Goal: Task Accomplishment & Management: Complete application form

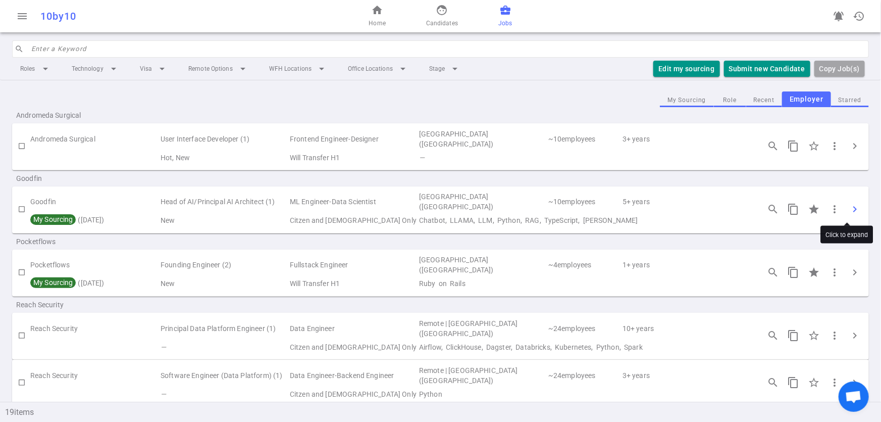
click at [849, 205] on span "chevron_right" at bounding box center [855, 209] width 12 height 12
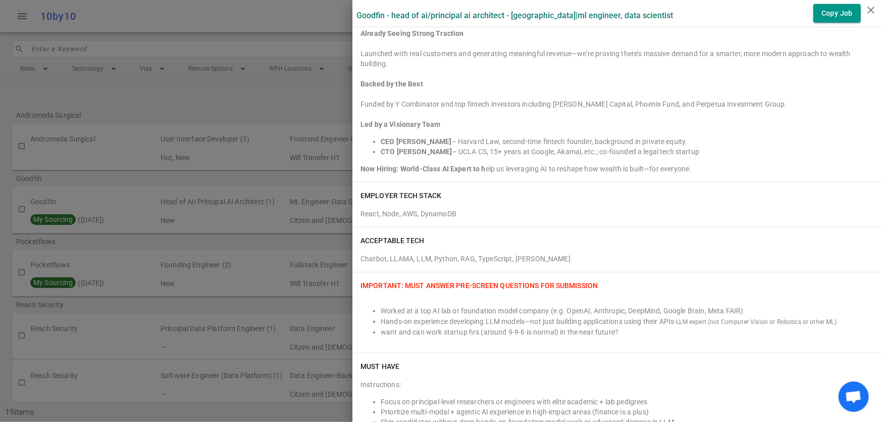
scroll to position [253, 0]
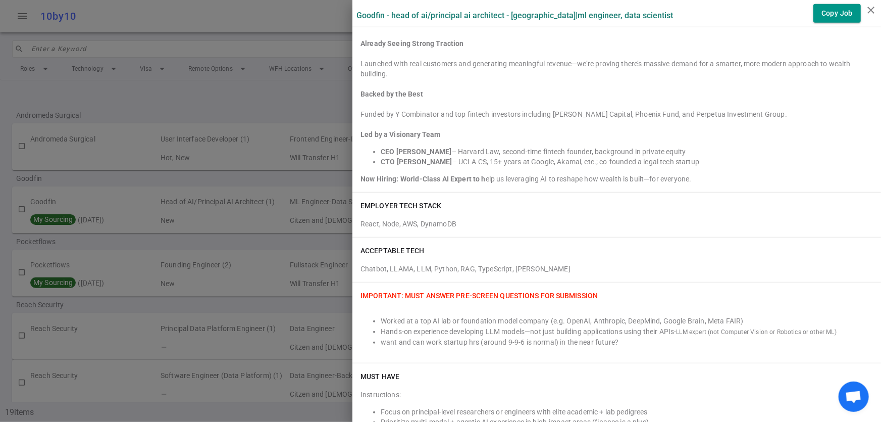
click at [280, 242] on div at bounding box center [440, 211] width 881 height 422
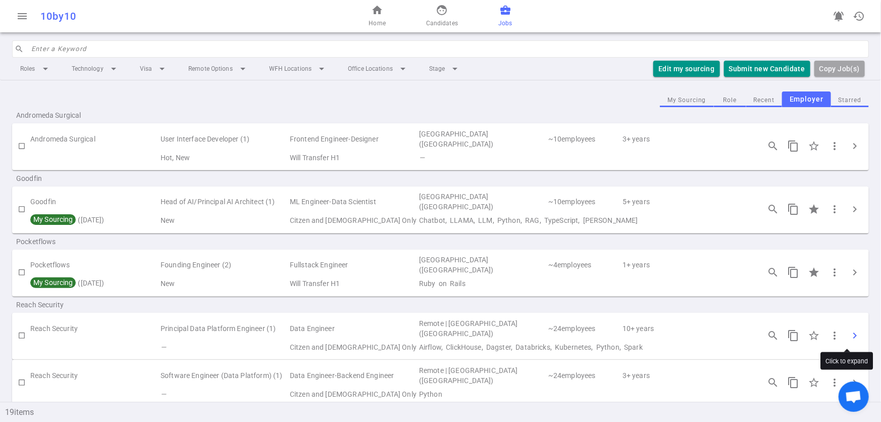
click at [849, 331] on span "chevron_right" at bounding box center [855, 335] width 12 height 12
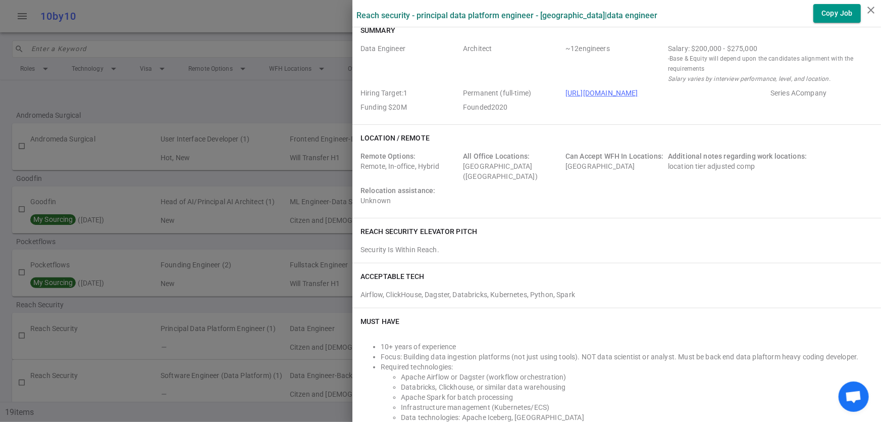
scroll to position [9, 0]
click at [259, 108] on div at bounding box center [440, 211] width 881 height 422
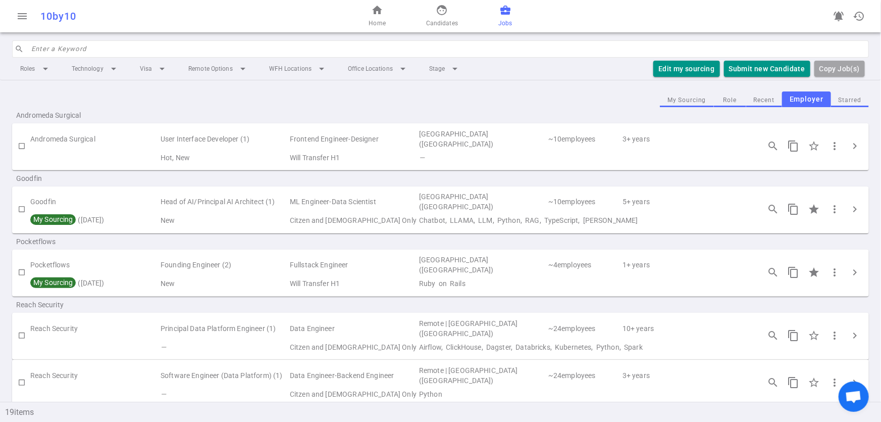
click at [508, 24] on span "Jobs" at bounding box center [505, 23] width 14 height 10
click at [379, 27] on span "Home" at bounding box center [377, 23] width 17 height 10
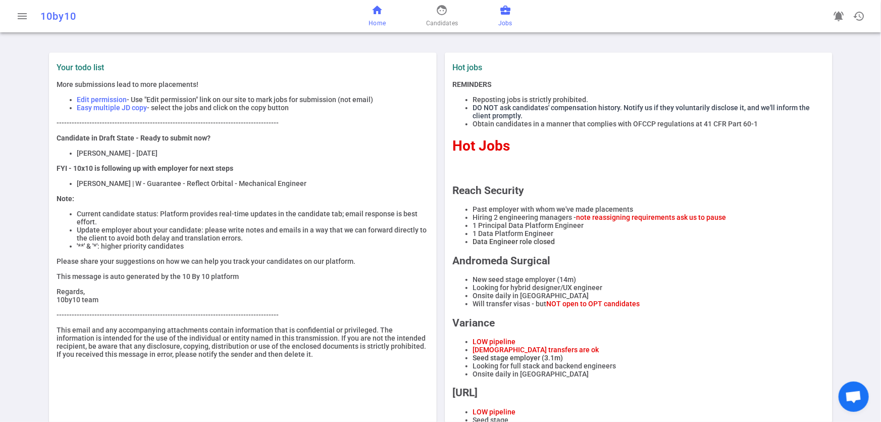
click at [505, 28] on span "Jobs" at bounding box center [505, 23] width 14 height 10
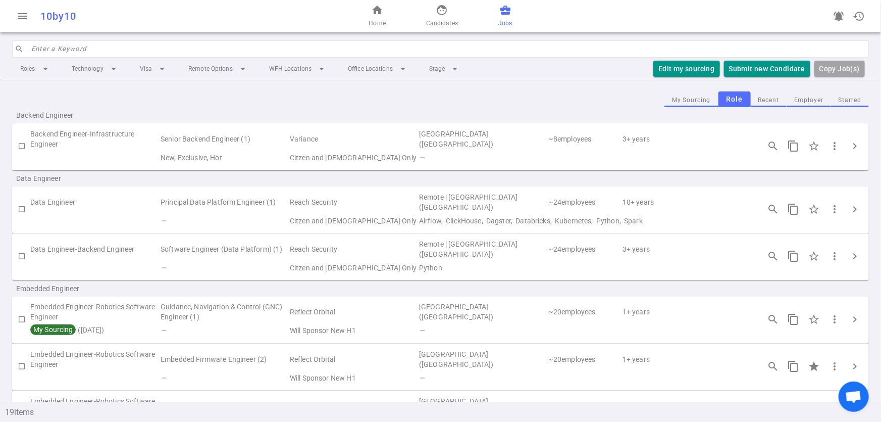
click at [808, 105] on button "Employer" at bounding box center [809, 100] width 44 height 14
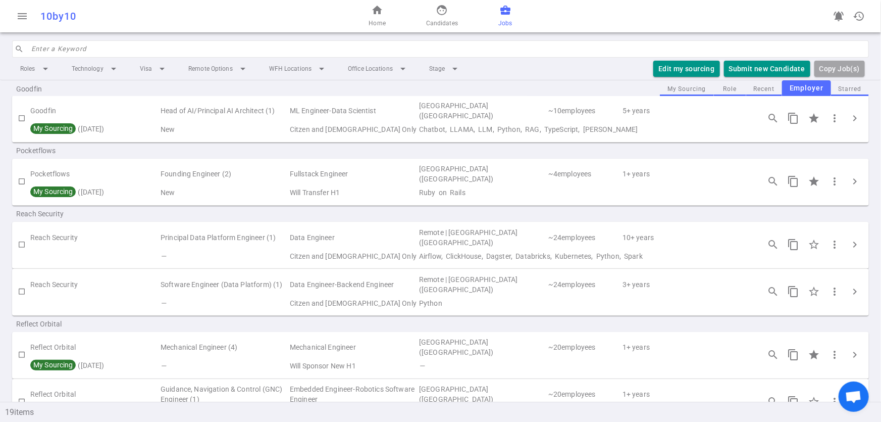
scroll to position [96, 0]
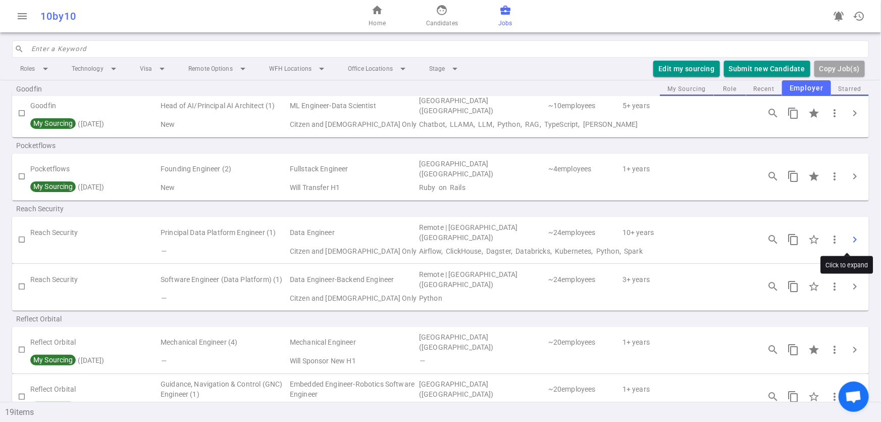
click at [849, 239] on span "chevron_right" at bounding box center [855, 239] width 12 height 12
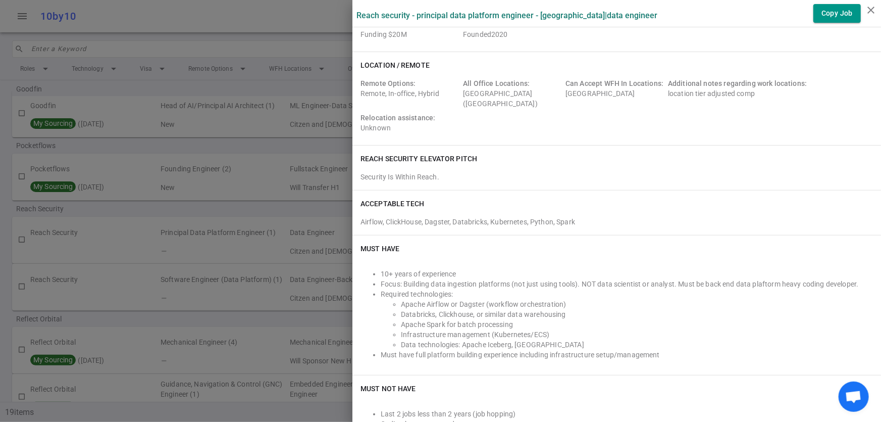
scroll to position [76, 0]
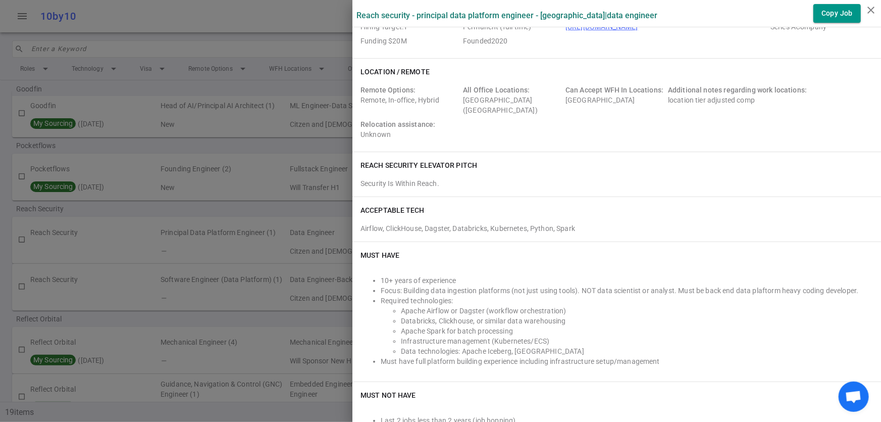
click at [237, 15] on div at bounding box center [440, 211] width 881 height 422
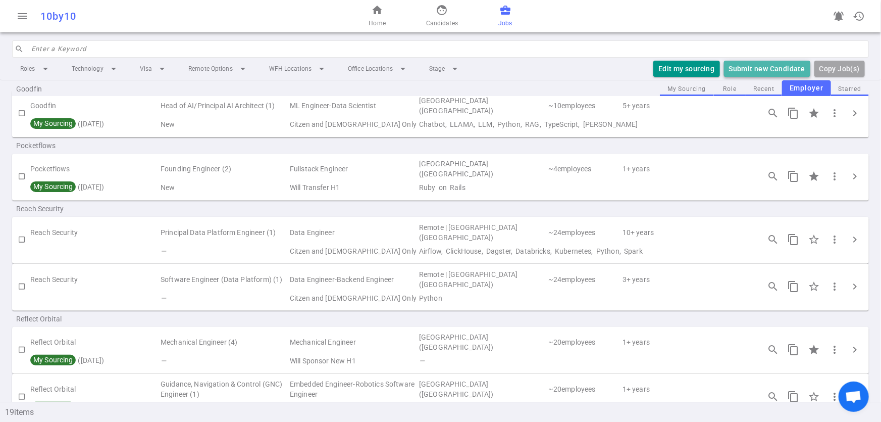
click at [761, 73] on button "Submit new Candidate" at bounding box center [767, 69] width 86 height 17
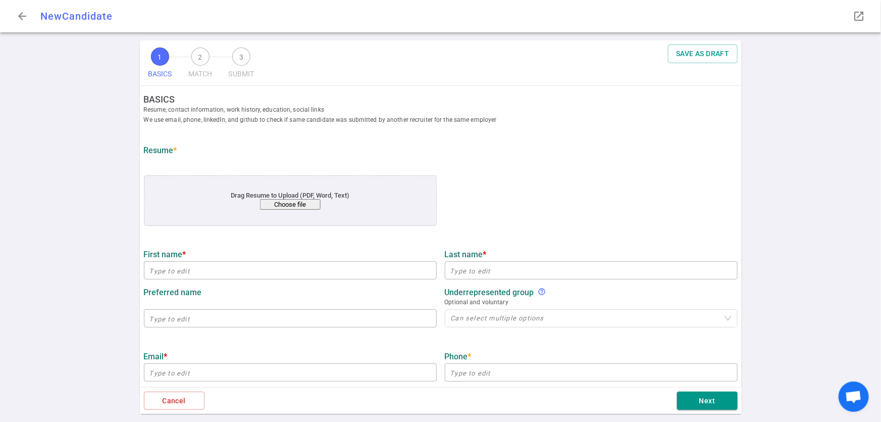
click at [265, 201] on button "Choose file" at bounding box center [290, 204] width 61 height 11
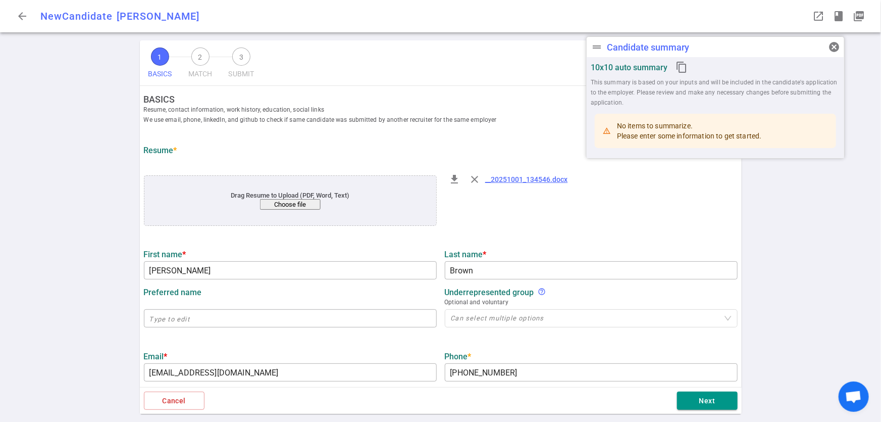
type input "[PERSON_NAME]"
type input "Brown"
type input "[EMAIL_ADDRESS][DOMAIN_NAME]"
type input "[PHONE_NUMBER]"
type input "[URL][DOMAIN_NAME]"
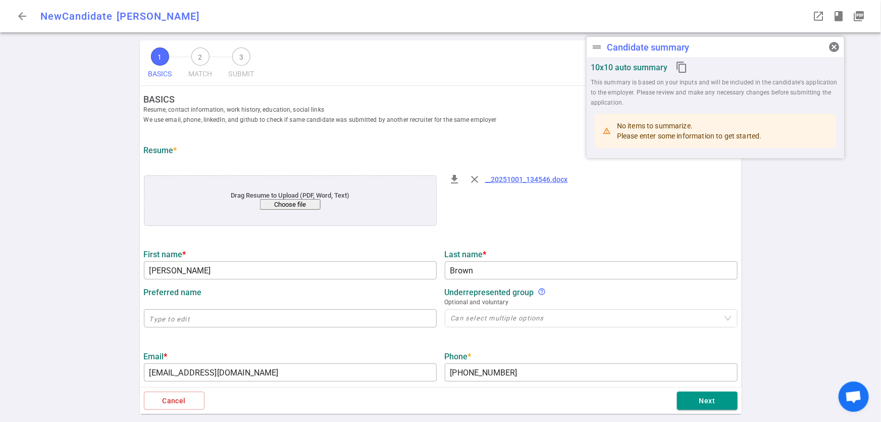
type textarea "[DOMAIN_NAME]"
type input "Solutions Architecture"
type textarea "Lead, Solutions Architecture, Cloud Architecture, Cloud Engineering, Data Archi…"
type input "19.2"
type input "School Of Engineering And Applied Science"
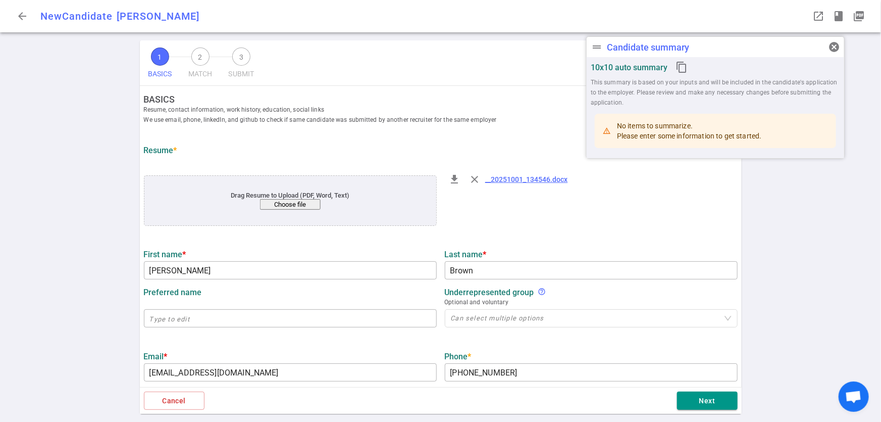
type input "Computer Science"
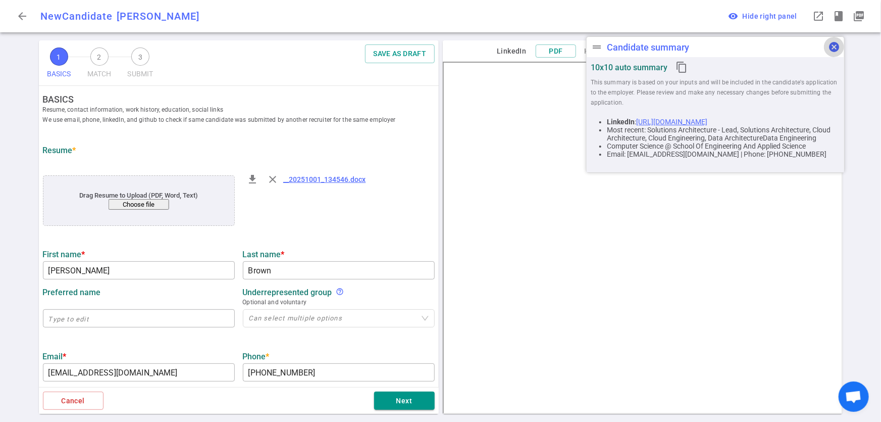
click at [831, 48] on span "cancel" at bounding box center [834, 47] width 12 height 12
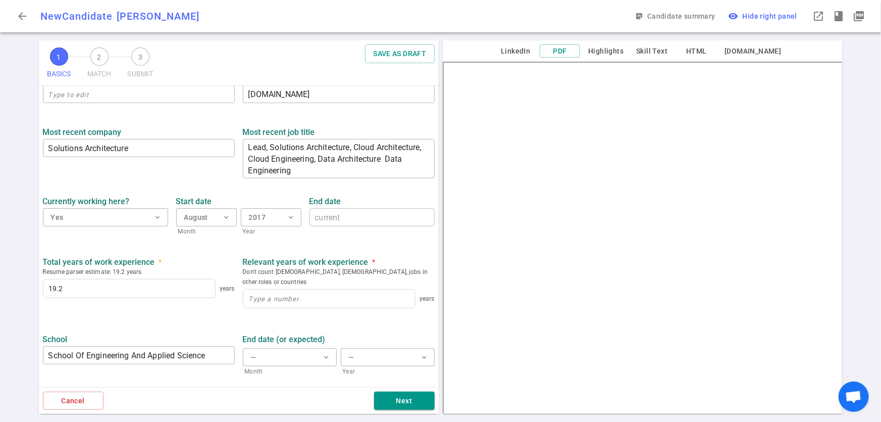
scroll to position [421, 0]
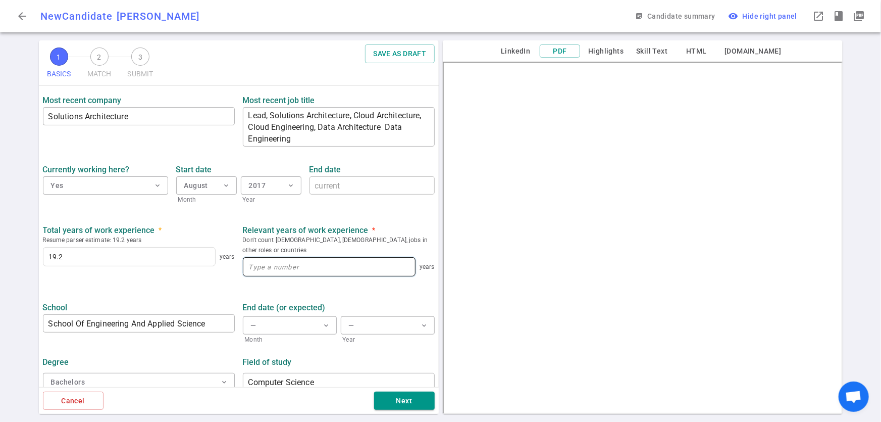
click at [286, 258] on input at bounding box center [329, 267] width 172 height 18
type input "19.2"
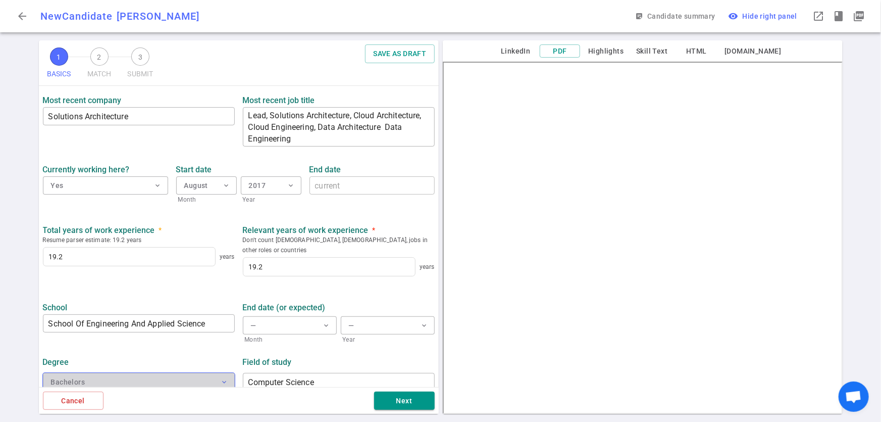
click at [200, 376] on button "Bachelors expand_more" at bounding box center [139, 382] width 192 height 18
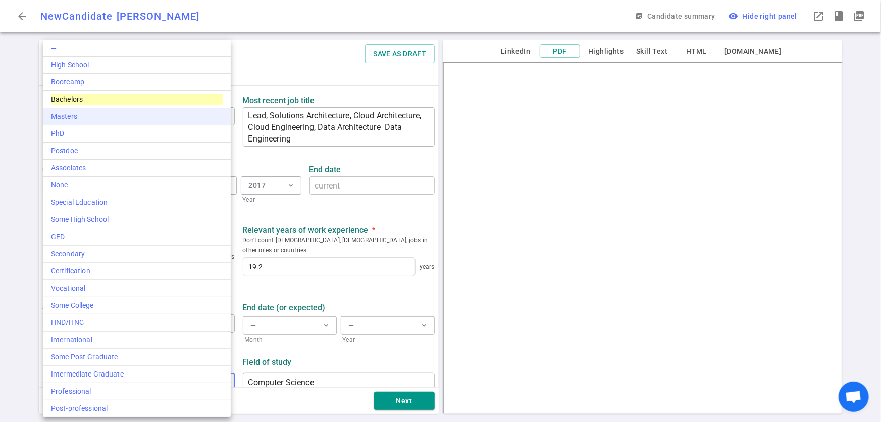
click at [70, 114] on div "Masters" at bounding box center [137, 116] width 172 height 11
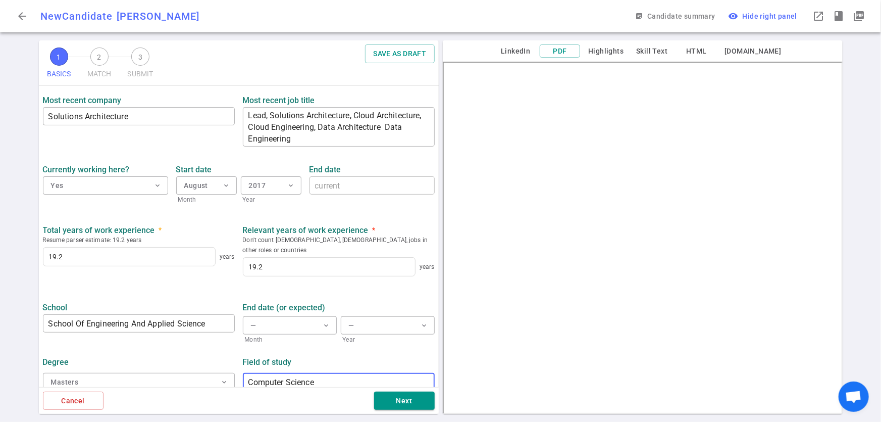
click at [364, 374] on input "Computer Science" at bounding box center [339, 382] width 192 height 16
type input "C"
type input "Comp Sci & Operatoins Mngmt"
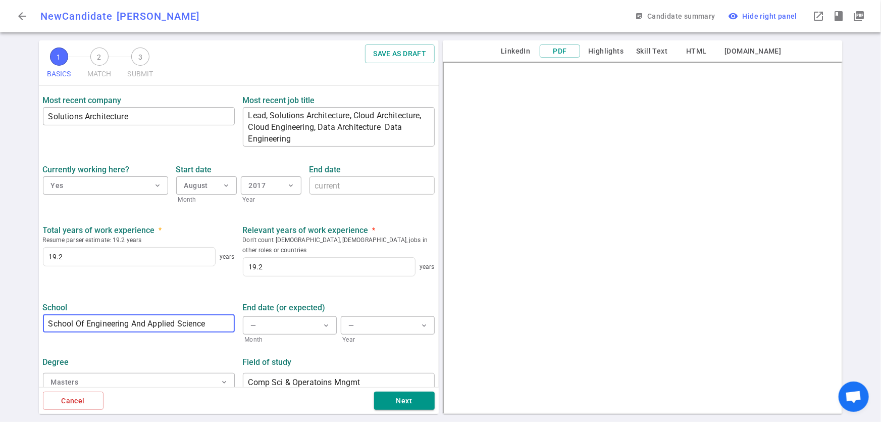
drag, startPoint x: 48, startPoint y: 311, endPoint x: 250, endPoint y: 305, distance: 202.1
click at [250, 305] on div "School School Of Engineering And Applied Science ​ End date (or expected) — exp…" at bounding box center [239, 320] width 400 height 48
click at [217, 315] on input "School Of Engineering And Applied Science" at bounding box center [139, 323] width 192 height 16
paste input "[PERSON_NAME][GEOGRAPHIC_DATA]"
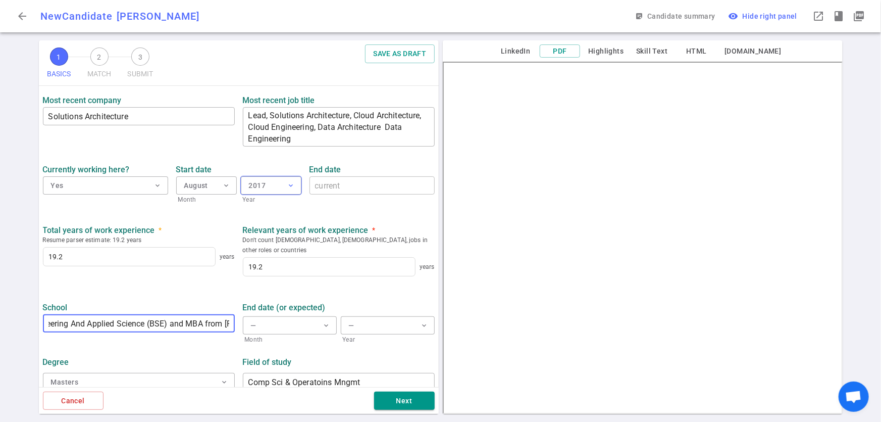
scroll to position [0, 154]
type input "School Of Engineering And Applied Science (BSE) and MBA from [PERSON_NAME][GEOG…"
click at [402, 406] on button "Next" at bounding box center [404, 400] width 61 height 19
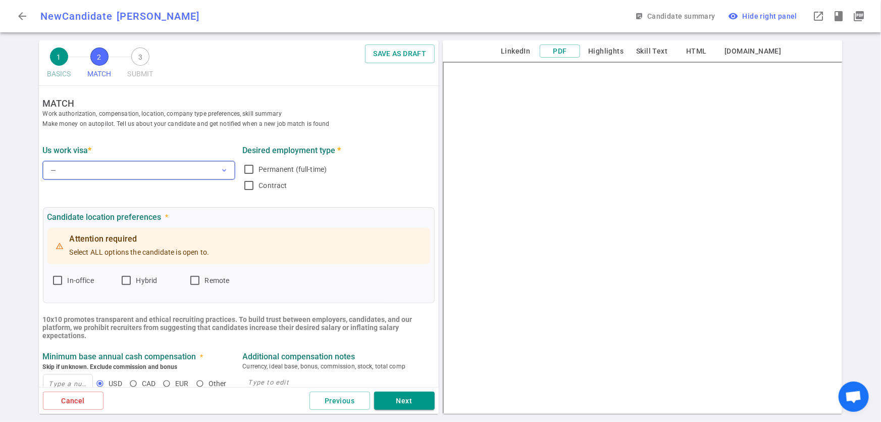
click at [156, 170] on button "— expand_more" at bounding box center [139, 170] width 192 height 18
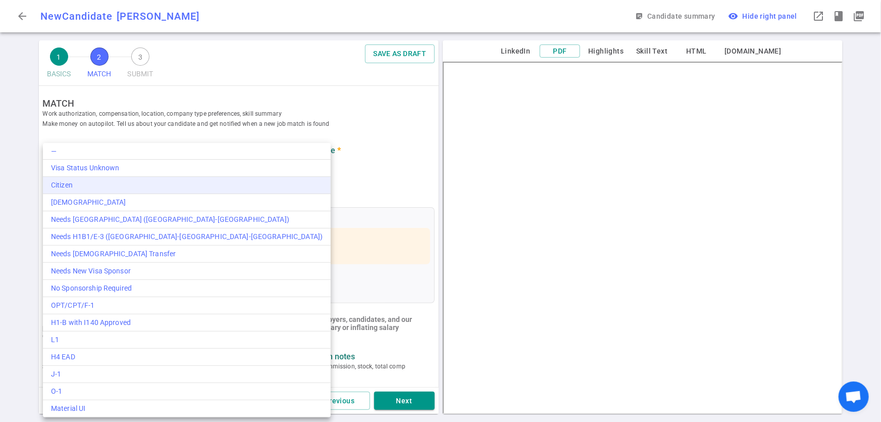
click at [147, 184] on div "Citizen" at bounding box center [187, 185] width 272 height 11
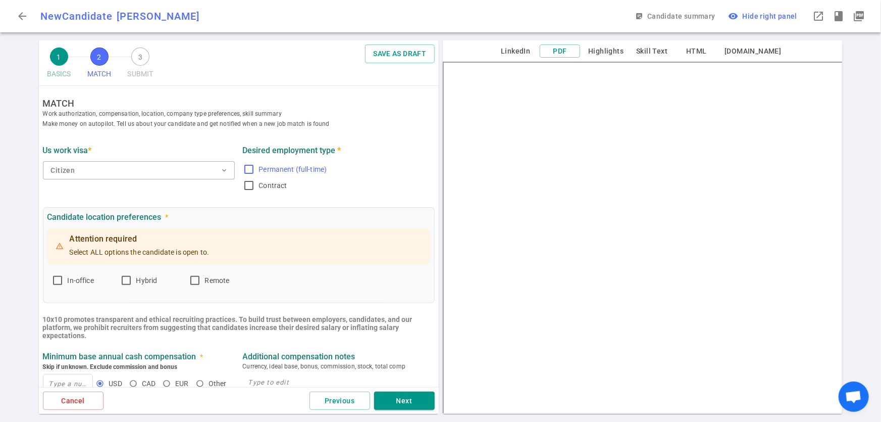
click at [251, 171] on label "Permanent (full-time)" at bounding box center [337, 169] width 188 height 16
click at [251, 171] on input "Permanent (full-time)" at bounding box center [249, 169] width 12 height 12
checkbox input "true"
click at [199, 280] on input "Remote" at bounding box center [195, 280] width 12 height 12
checkbox input "true"
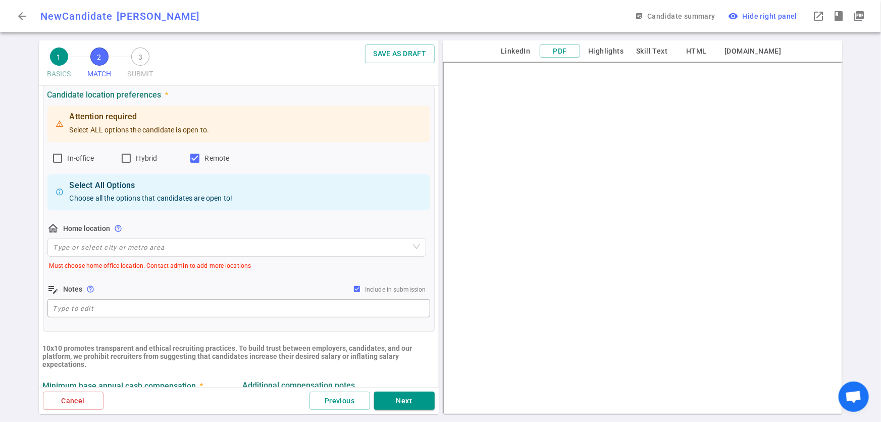
scroll to position [170, 0]
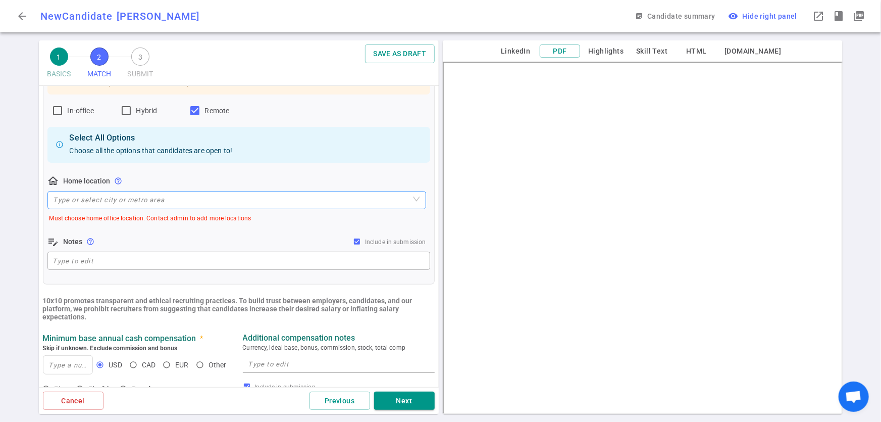
click at [174, 199] on input "search" at bounding box center [237, 199] width 367 height 17
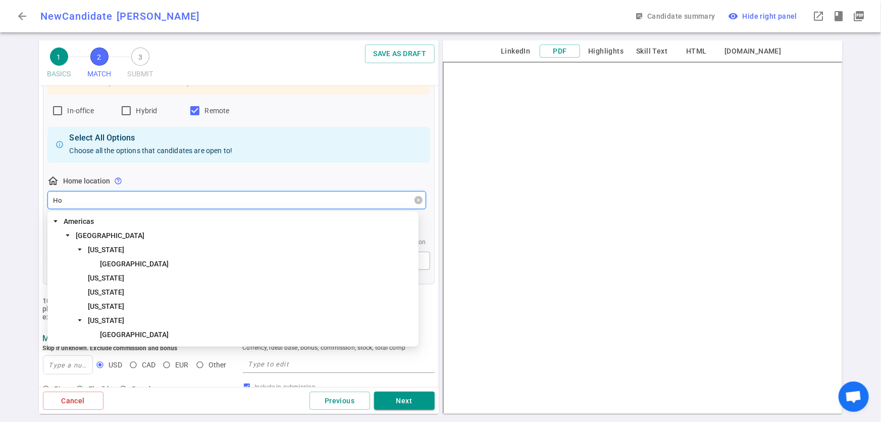
type input "Hou"
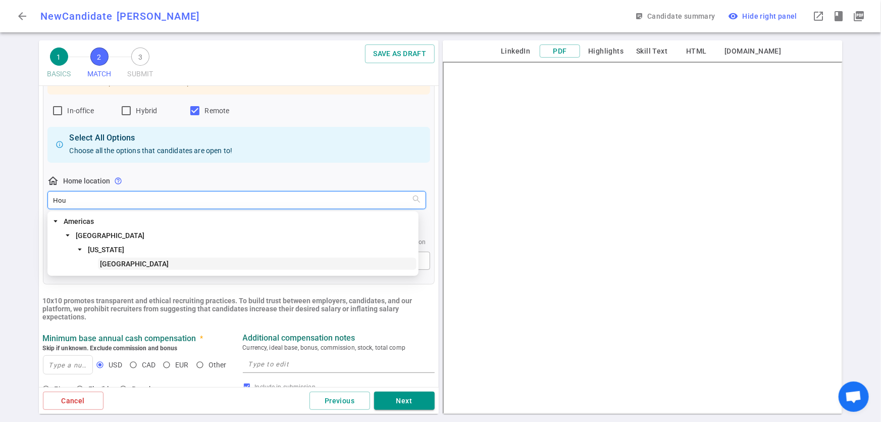
click at [125, 265] on span "[GEOGRAPHIC_DATA]" at bounding box center [134, 264] width 69 height 8
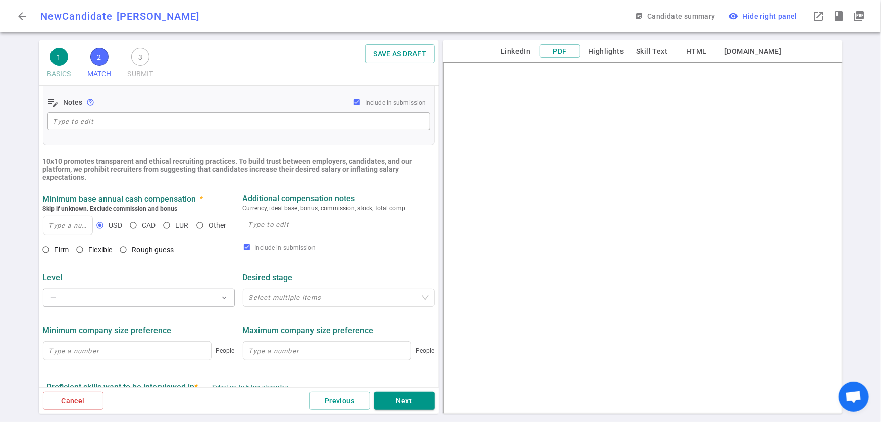
scroll to position [333, 0]
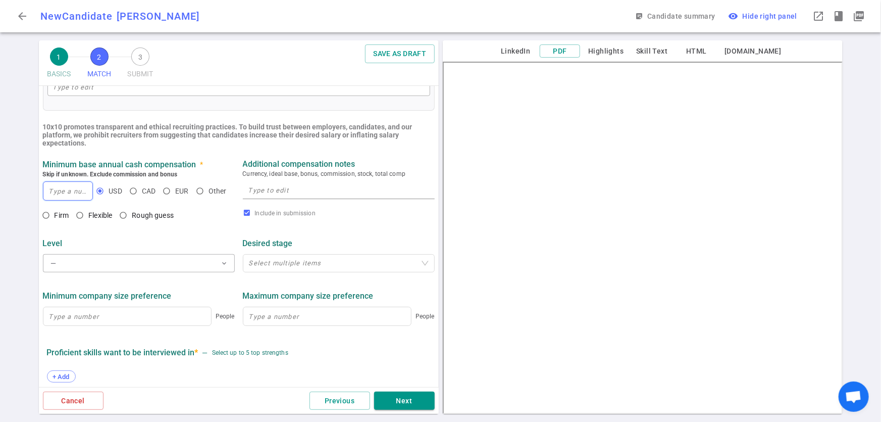
click at [64, 196] on input at bounding box center [67, 191] width 49 height 18
click at [57, 194] on input "250,000" at bounding box center [67, 191] width 49 height 18
type input "260,000"
click at [126, 221] on input "Rough guess" at bounding box center [123, 215] width 17 height 17
radio input "true"
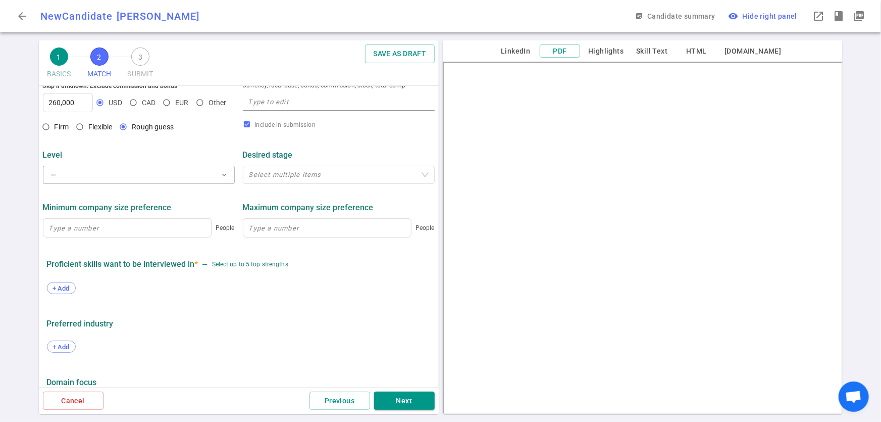
scroll to position [425, 0]
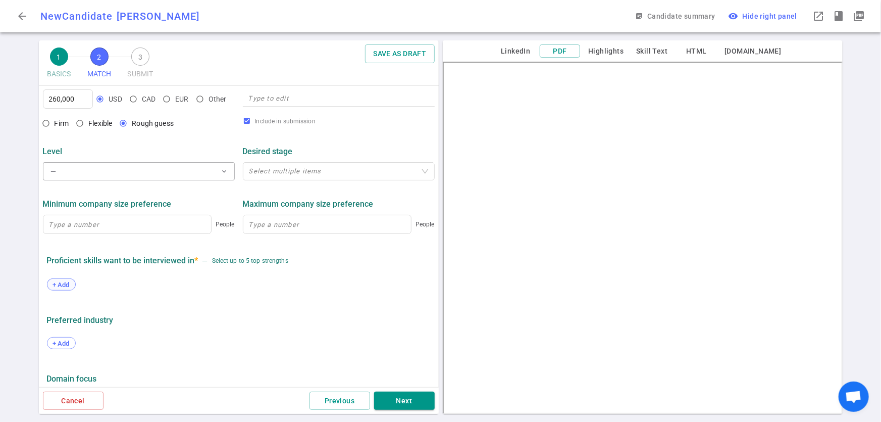
click at [61, 287] on span "+ Add" at bounding box center [61, 285] width 24 height 8
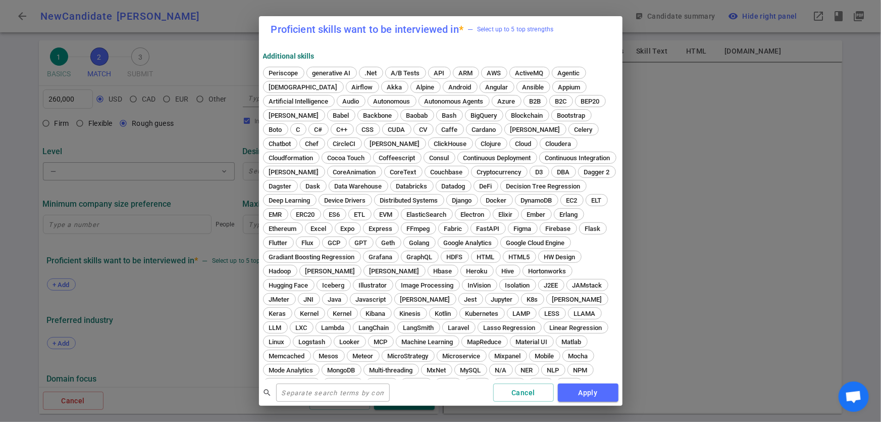
click at [192, 295] on div "Proficient skills want to be interviewed in * — Select up to 5 top strengths Ad…" at bounding box center [440, 211] width 881 height 422
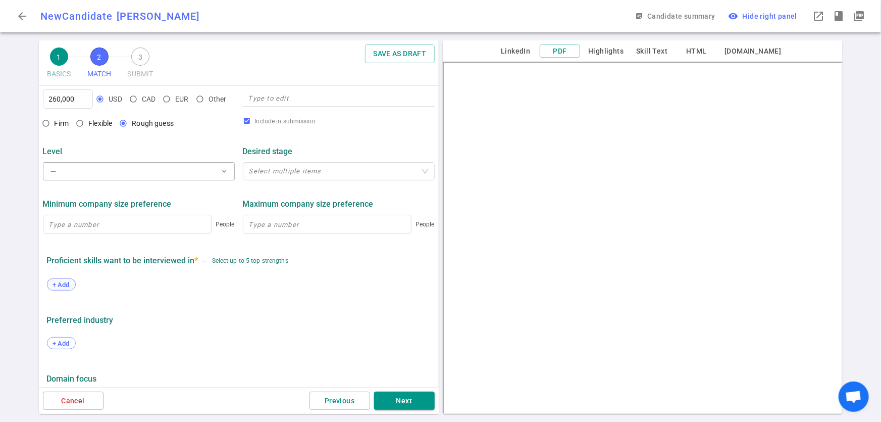
click at [60, 288] on span "+ Add" at bounding box center [61, 285] width 24 height 8
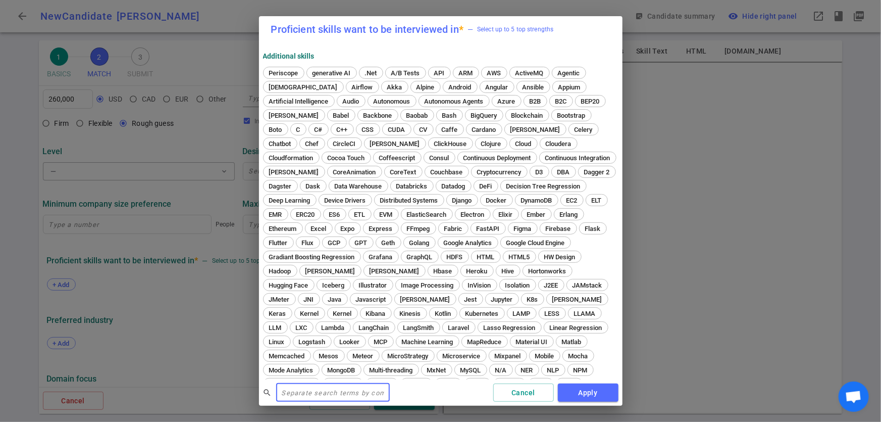
scroll to position [244, 0]
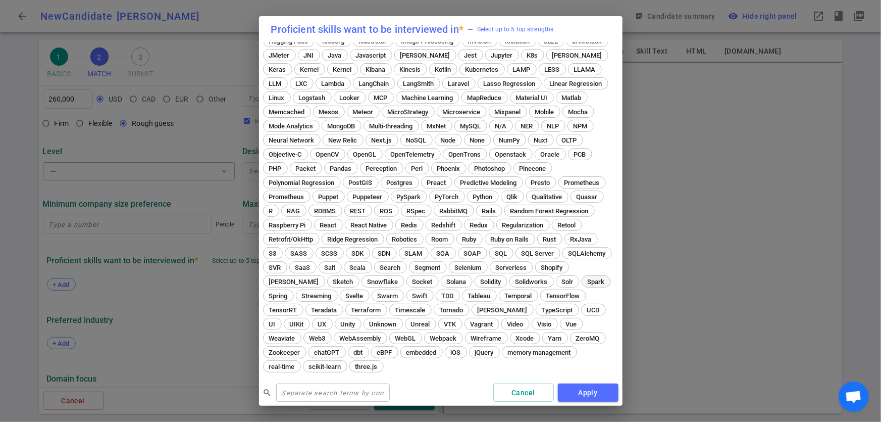
click at [584, 285] on span "Spark" at bounding box center [596, 282] width 24 height 8
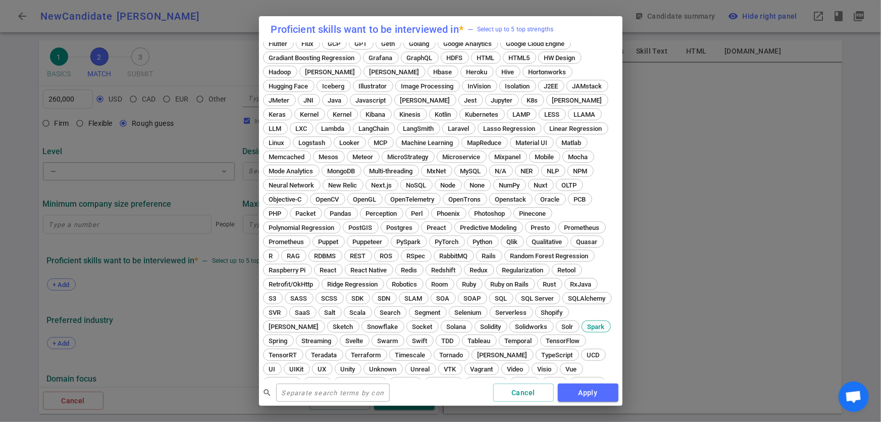
scroll to position [288, 0]
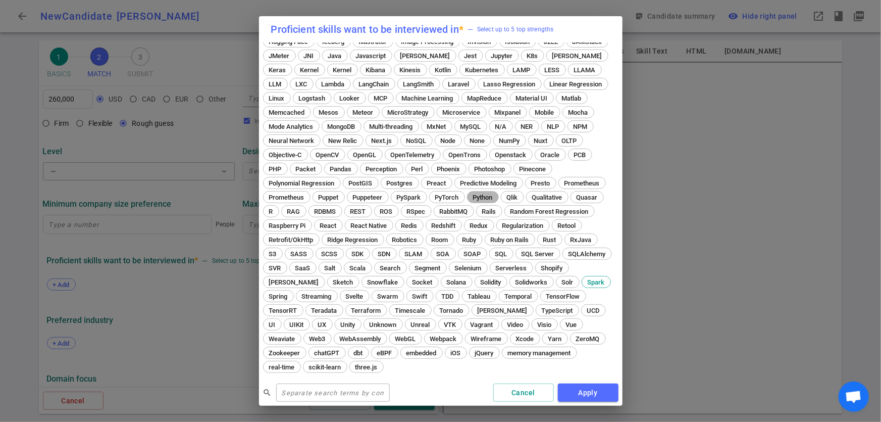
click at [470, 201] on span "Python" at bounding box center [483, 197] width 27 height 8
click at [470, 66] on span "Kubernetes" at bounding box center [482, 70] width 40 height 8
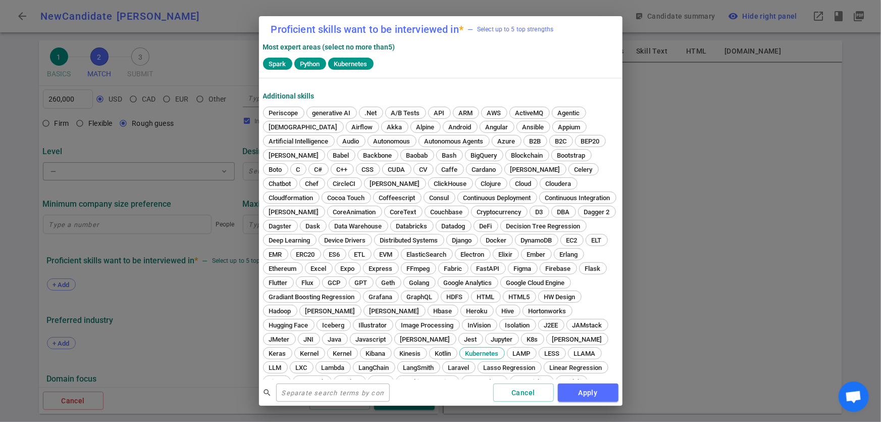
scroll to position [4, 0]
click at [431, 224] on span "Databricks" at bounding box center [412, 228] width 38 height 8
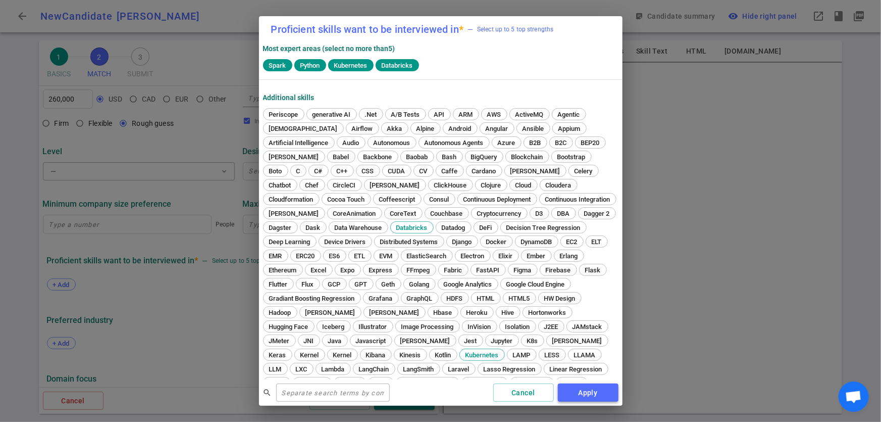
click at [576, 398] on button "Apply" at bounding box center [588, 392] width 61 height 19
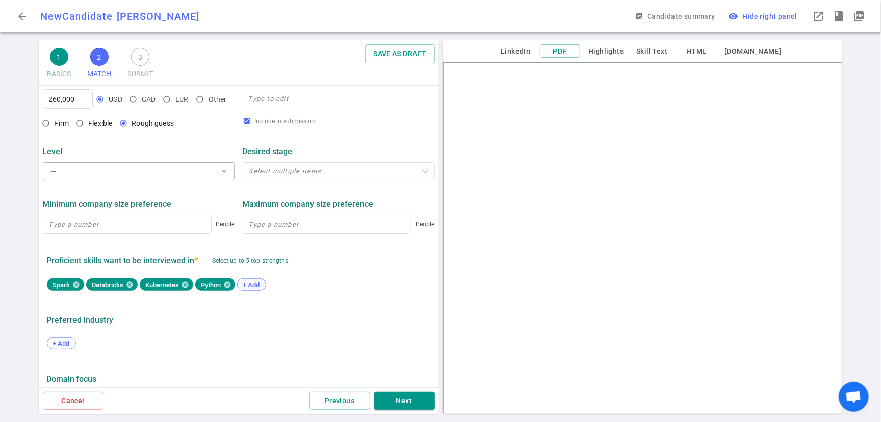
click at [252, 286] on span "+ Add" at bounding box center [252, 285] width 24 height 8
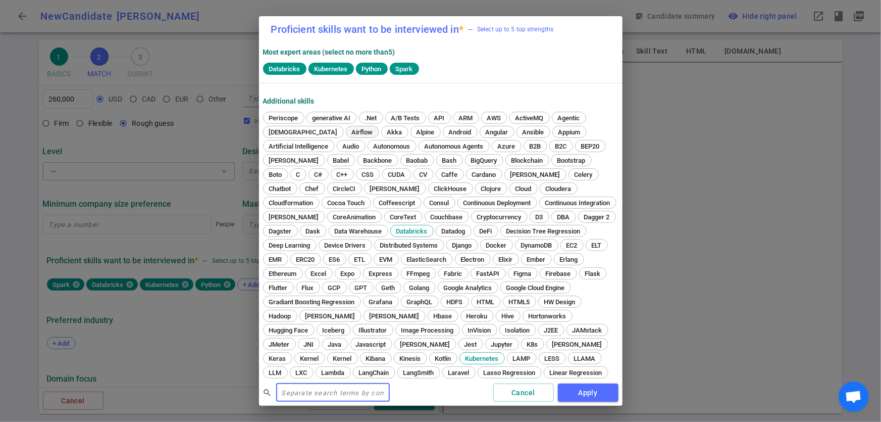
click at [346, 136] on div "Airflow" at bounding box center [362, 132] width 33 height 12
click at [601, 404] on div "search ​ Cancel Apply" at bounding box center [441, 392] width 364 height 27
click at [601, 396] on button "Apply" at bounding box center [588, 392] width 61 height 19
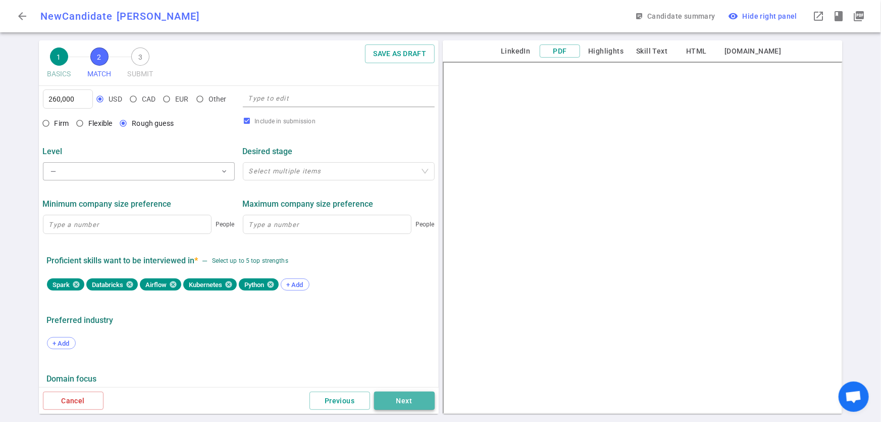
click at [399, 405] on button "Next" at bounding box center [404, 400] width 61 height 19
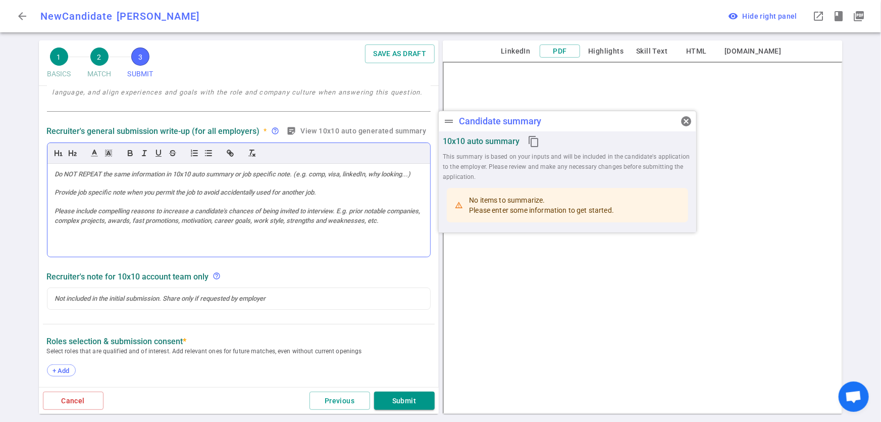
scroll to position [177, 0]
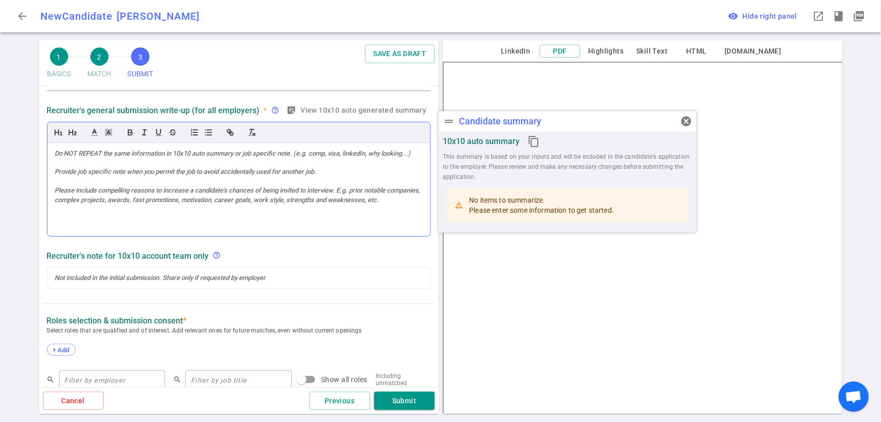
drag, startPoint x: 51, startPoint y: 201, endPoint x: 80, endPoint y: 217, distance: 33.9
click at [80, 217] on div at bounding box center [238, 189] width 383 height 93
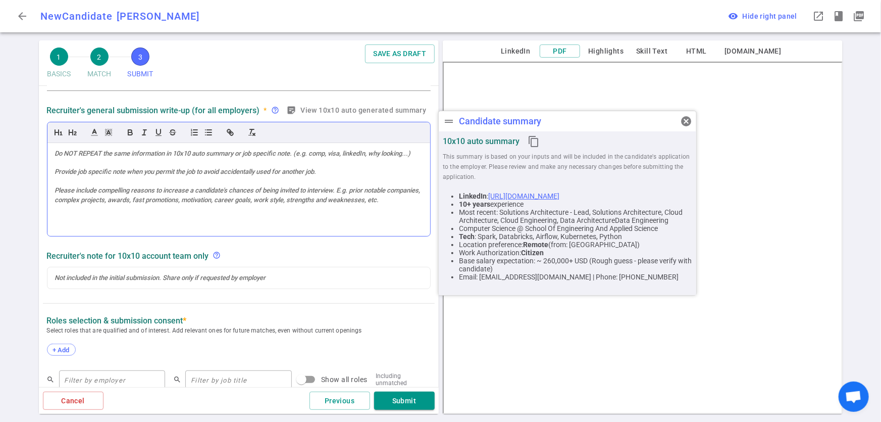
drag, startPoint x: 73, startPoint y: 220, endPoint x: 55, endPoint y: 199, distance: 26.8
click at [55, 199] on div at bounding box center [238, 189] width 383 height 93
drag, startPoint x: 55, startPoint y: 199, endPoint x: 84, endPoint y: 227, distance: 40.0
click at [84, 227] on div at bounding box center [238, 189] width 383 height 93
click at [87, 225] on div at bounding box center [238, 189] width 383 height 93
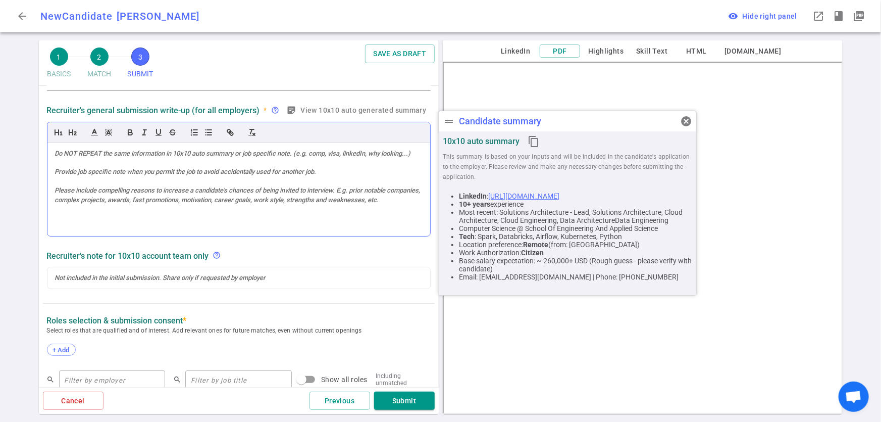
click at [71, 221] on div at bounding box center [238, 189] width 383 height 93
drag, startPoint x: 85, startPoint y: 224, endPoint x: 53, endPoint y: 196, distance: 42.6
click at [53, 196] on div at bounding box center [238, 189] width 383 height 93
click at [689, 123] on span "cancel" at bounding box center [686, 121] width 12 height 12
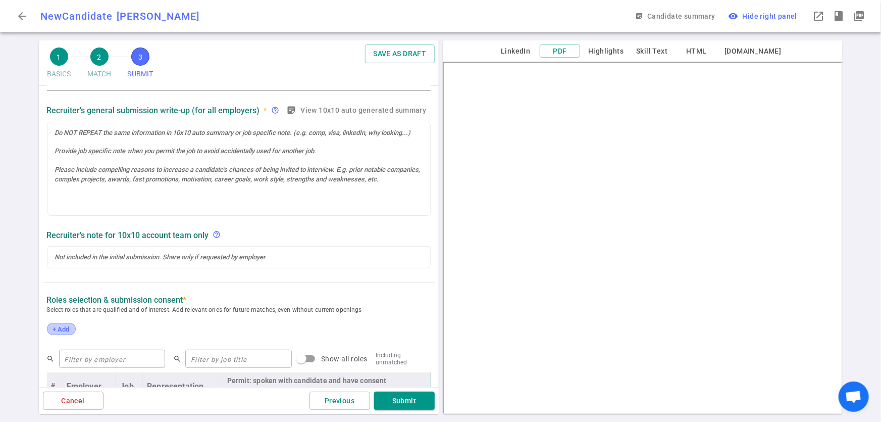
click at [64, 329] on span "+ Add" at bounding box center [61, 329] width 24 height 8
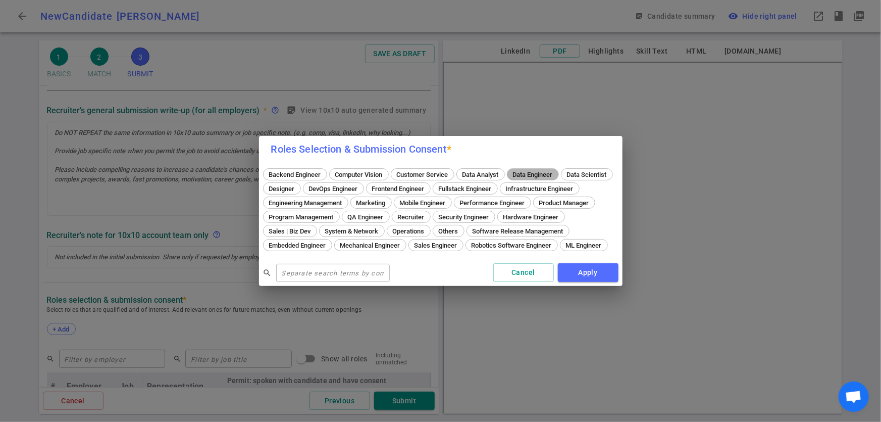
click at [518, 171] on span "Data Engineer" at bounding box center [533, 175] width 47 height 8
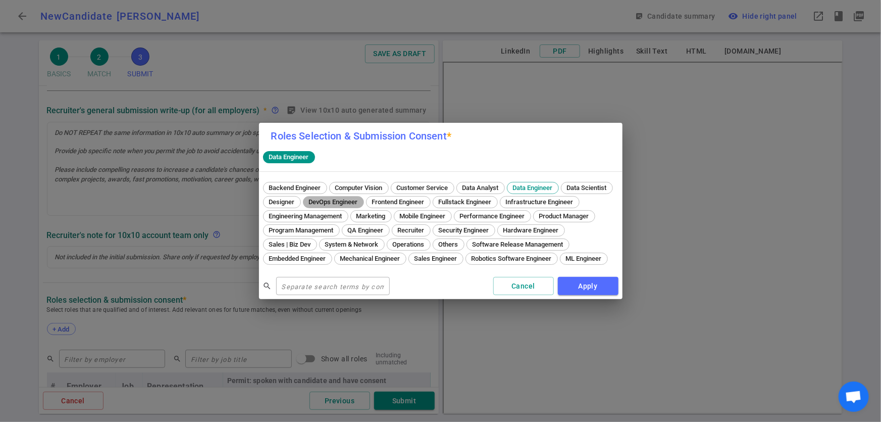
click at [362, 198] on span "DevOps Engineer" at bounding box center [334, 202] width 56 height 8
click at [503, 206] on span "Infrastructure Engineer" at bounding box center [540, 202] width 75 height 8
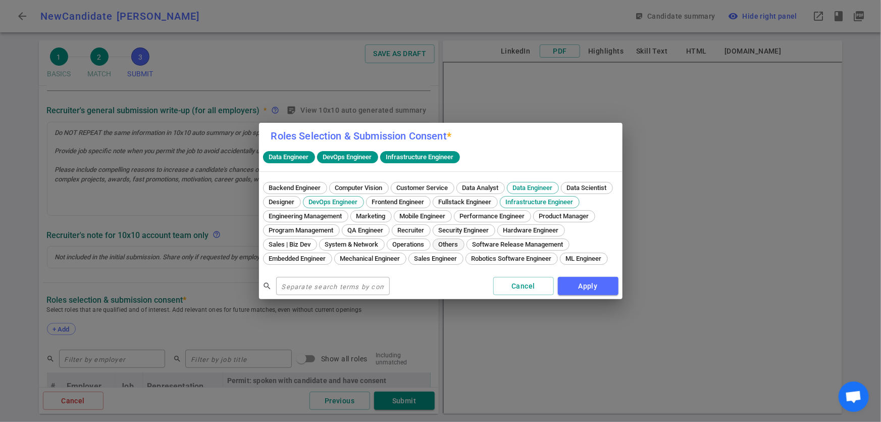
click at [465, 241] on div "Others" at bounding box center [449, 244] width 32 height 12
click at [563, 262] on span "ML Engineer" at bounding box center [584, 259] width 43 height 8
click at [584, 294] on button "Apply" at bounding box center [588, 286] width 61 height 19
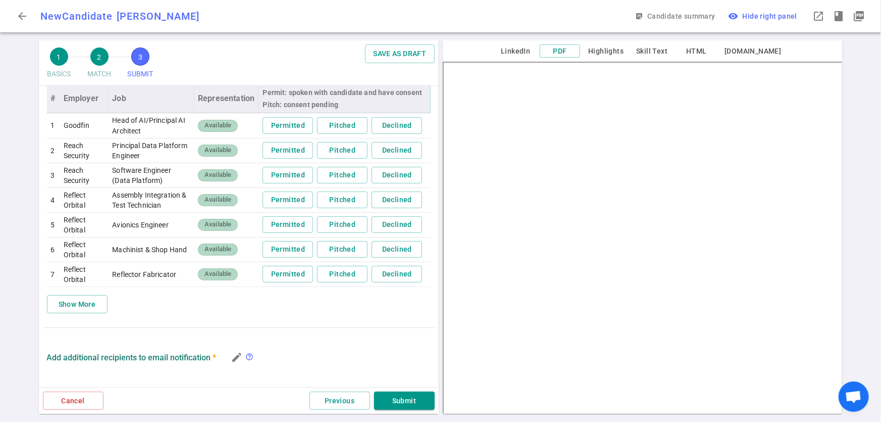
scroll to position [490, 0]
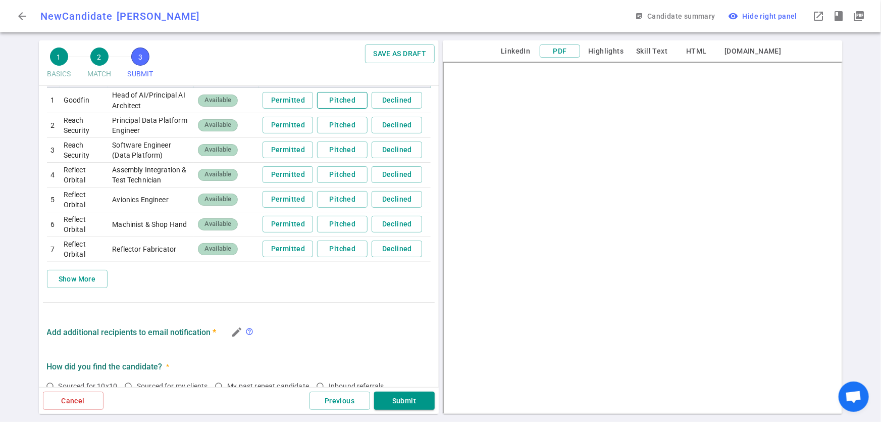
click at [325, 99] on button "Pitched" at bounding box center [342, 100] width 51 height 17
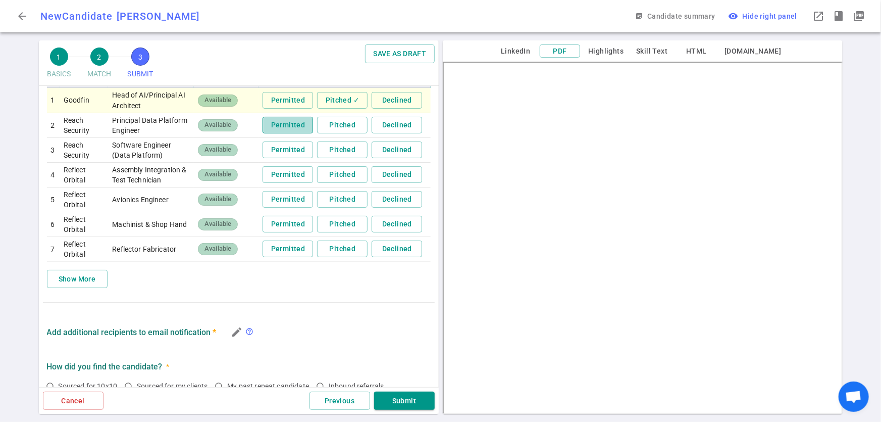
click at [278, 126] on button "Permitted" at bounding box center [288, 125] width 51 height 17
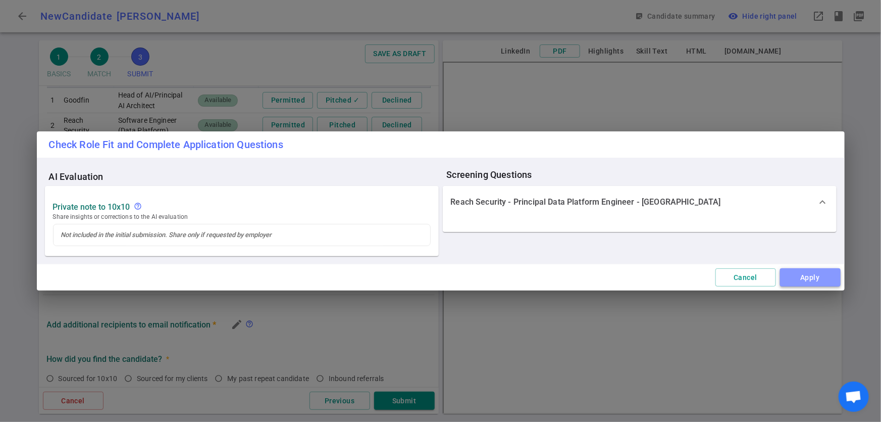
click at [819, 274] on button "Apply" at bounding box center [810, 277] width 61 height 19
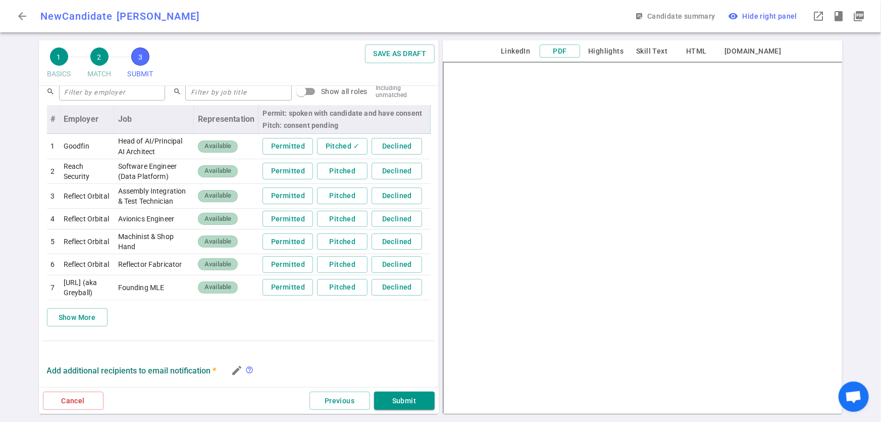
scroll to position [432, 0]
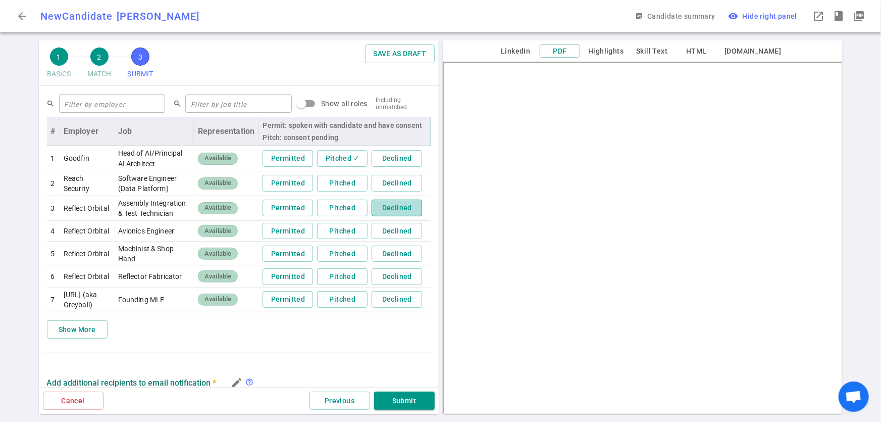
click at [384, 216] on button "Declined" at bounding box center [397, 207] width 51 height 17
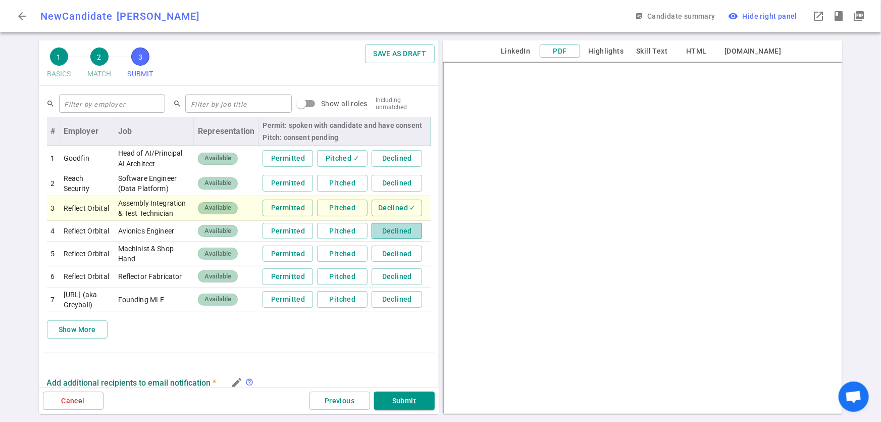
click at [385, 239] on button "Declined" at bounding box center [397, 231] width 51 height 17
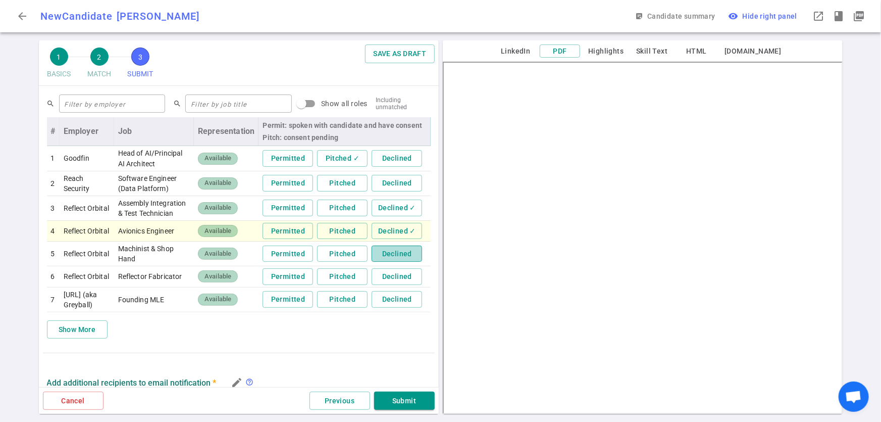
click at [382, 262] on button "Declined" at bounding box center [397, 253] width 51 height 17
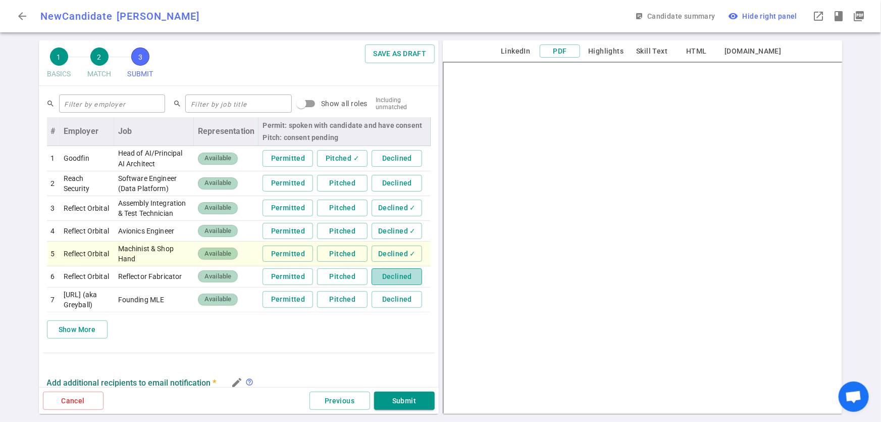
click at [383, 285] on button "Declined" at bounding box center [397, 276] width 51 height 17
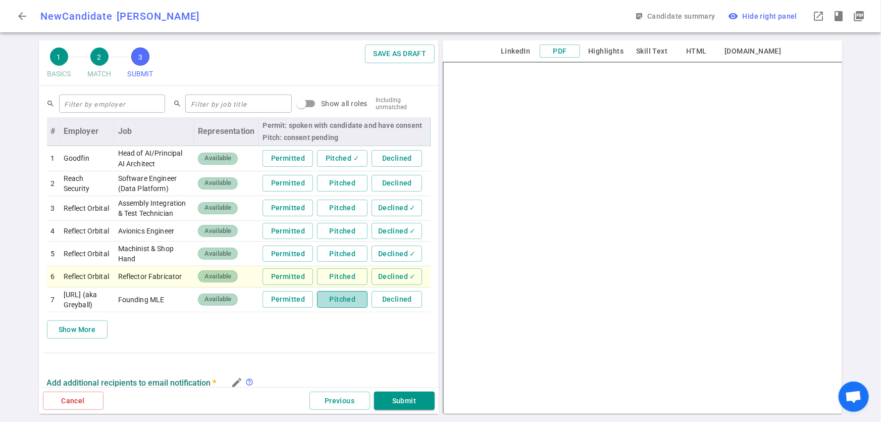
click at [345, 308] on button "Pitched" at bounding box center [342, 299] width 51 height 17
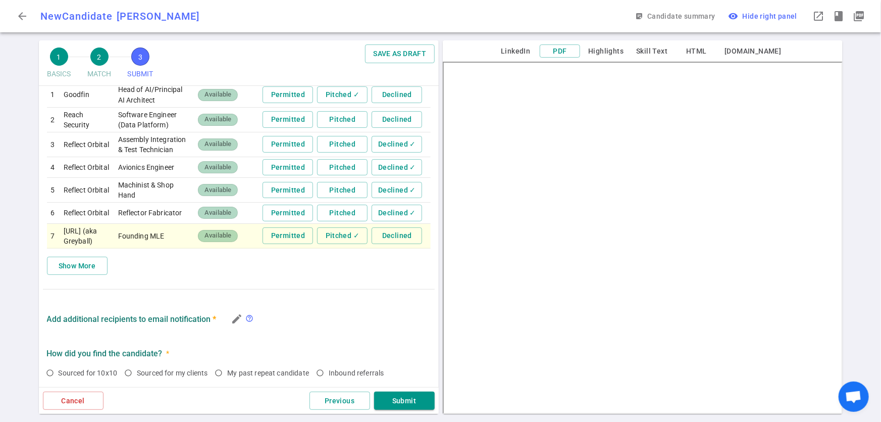
scroll to position [510, 0]
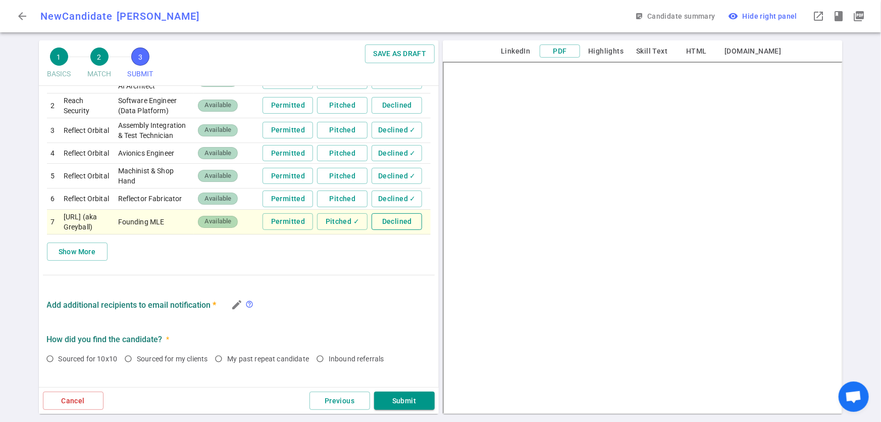
click at [391, 230] on button "Declined" at bounding box center [397, 221] width 51 height 17
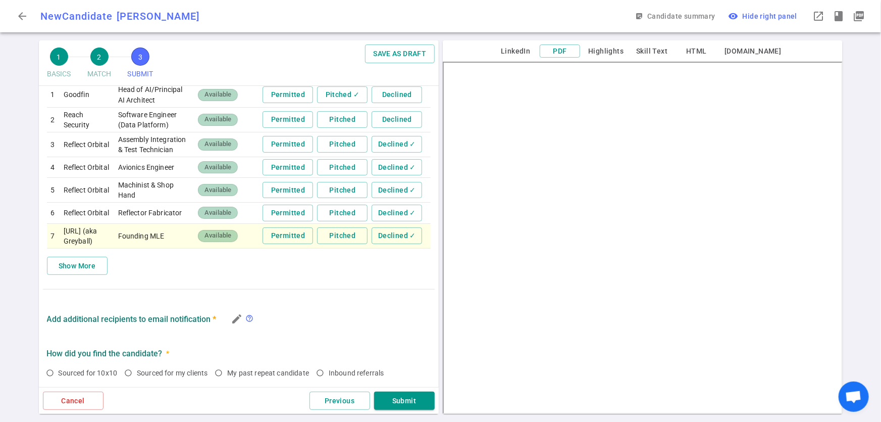
scroll to position [646, 0]
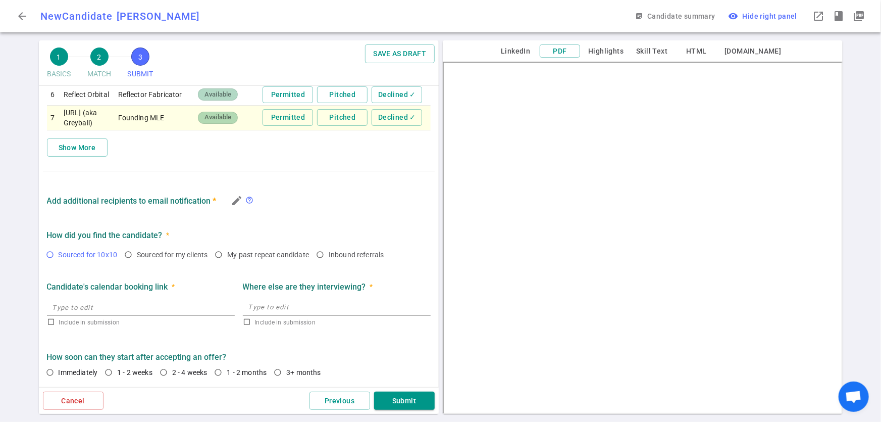
click at [48, 256] on input "Sourced for 10x10" at bounding box center [49, 254] width 17 height 17
radio input "true"
click at [106, 311] on input "text" at bounding box center [141, 306] width 188 height 16
type input "[URL][DOMAIN_NAME]"
click at [305, 310] on textarea at bounding box center [336, 307] width 177 height 12
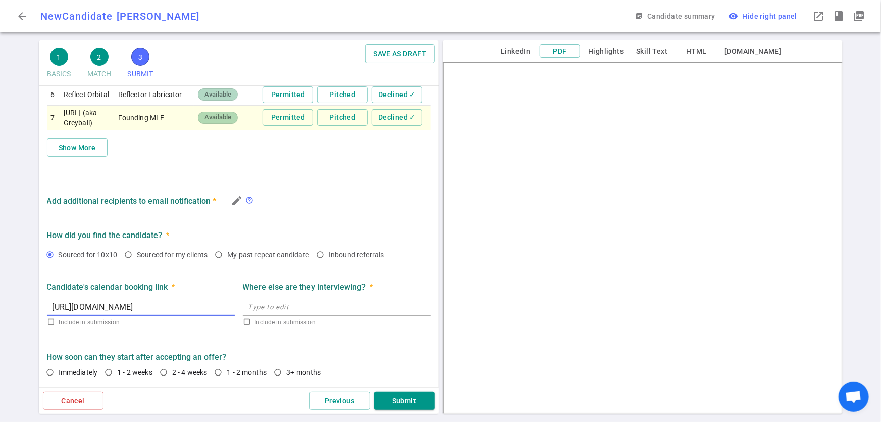
checkbox input "true"
click at [305, 310] on textarea at bounding box center [336, 307] width 177 height 12
type textarea "N/A"
click at [160, 369] on input "2 - 4 weeks" at bounding box center [163, 372] width 17 height 17
radio input "true"
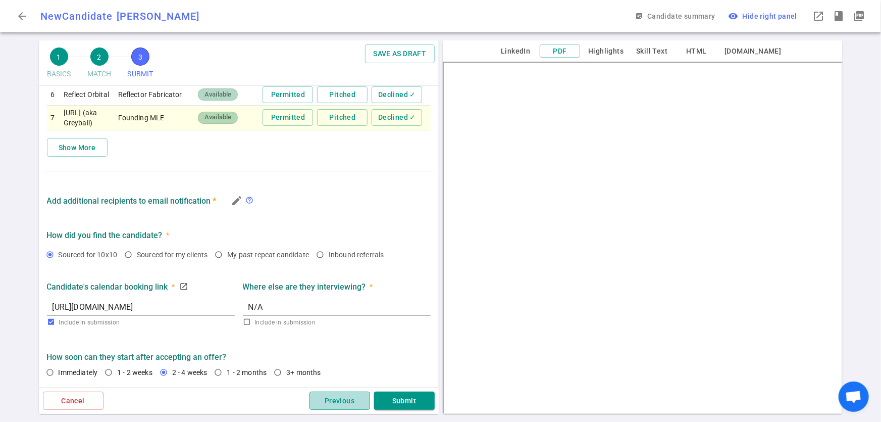
click at [336, 402] on button "Previous" at bounding box center [340, 400] width 61 height 19
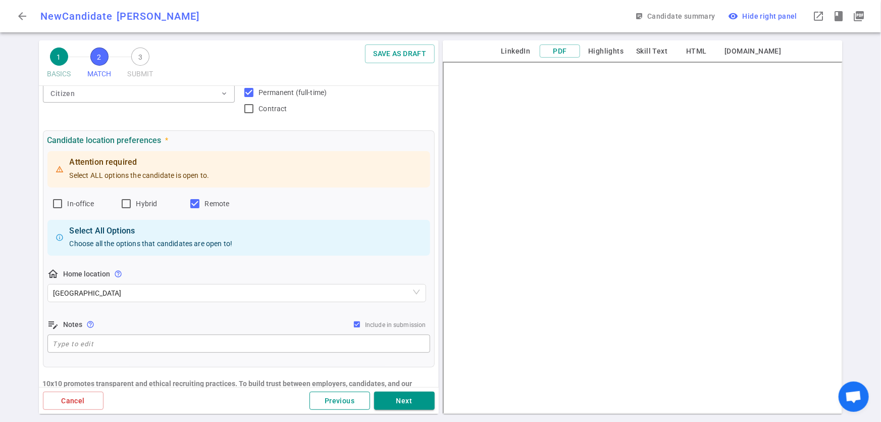
scroll to position [0, 0]
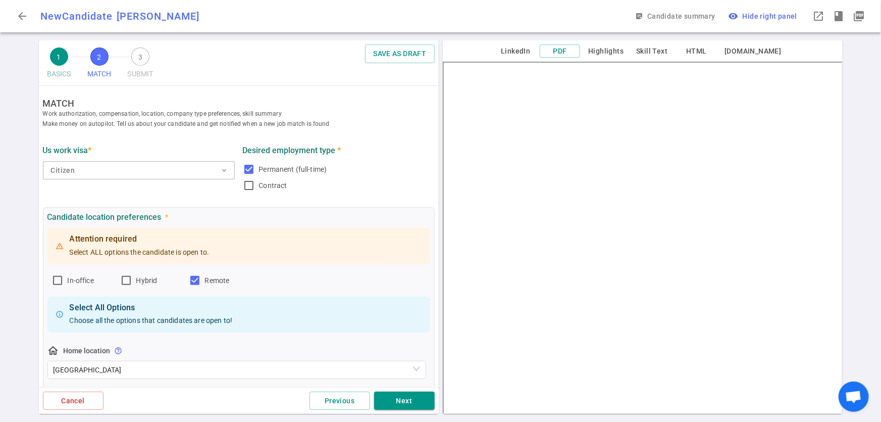
click at [341, 413] on div "Cancel Previous Next" at bounding box center [239, 400] width 400 height 27
click at [342, 408] on button "Previous" at bounding box center [340, 400] width 61 height 19
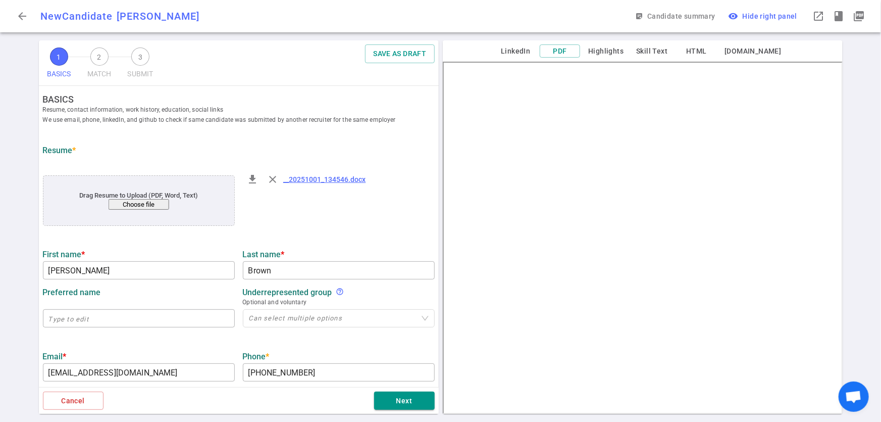
scroll to position [263, 0]
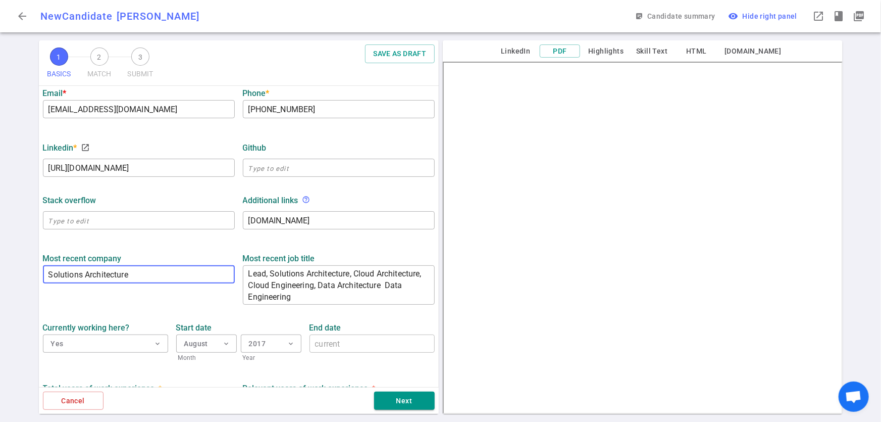
drag, startPoint x: 140, startPoint y: 275, endPoint x: 28, endPoint y: 268, distance: 112.3
click at [26, 268] on div "1 BASICS 2 MATCH 3 SUBMIT SAVE AS DRAFT BASICS Resume, contact information, wor…" at bounding box center [440, 230] width 881 height 381
paste input "Copperleaf |"
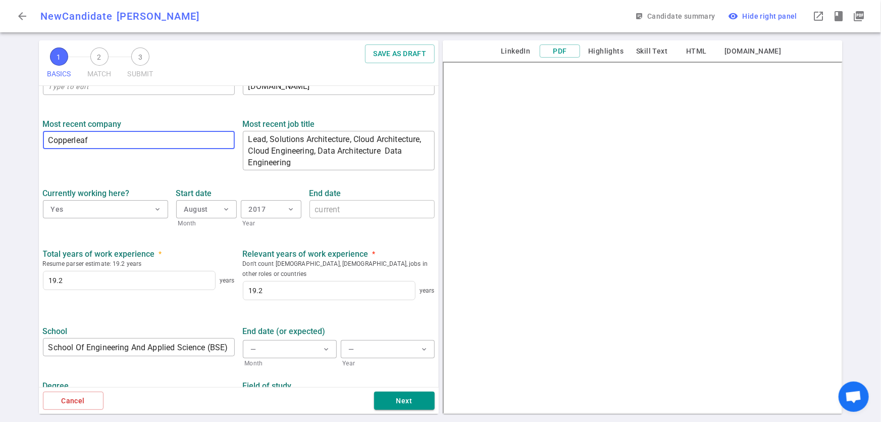
scroll to position [421, 0]
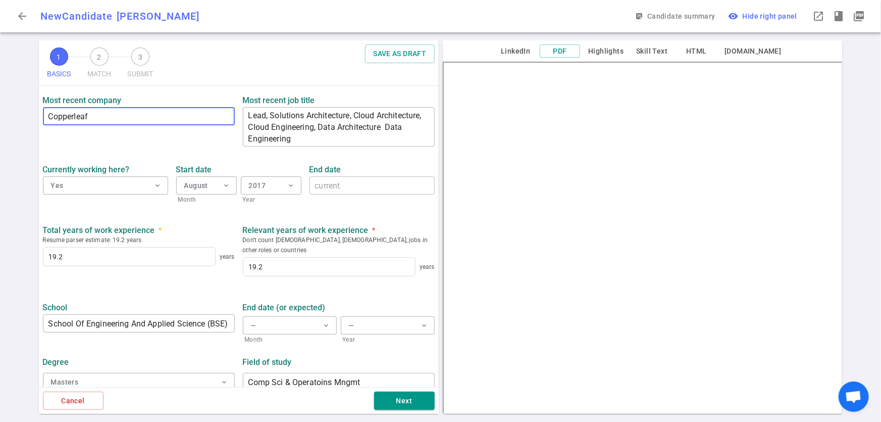
type input "Copperleaf"
click at [424, 413] on div "Cancel Next" at bounding box center [239, 400] width 400 height 27
click at [422, 401] on button "Next" at bounding box center [404, 400] width 61 height 19
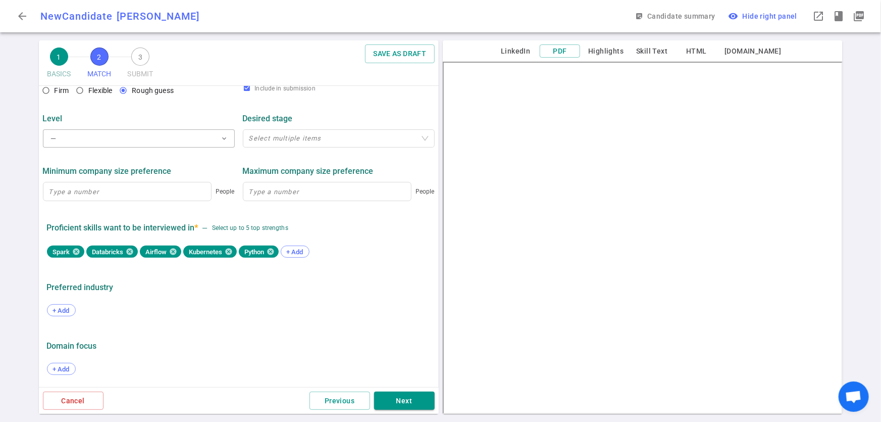
scroll to position [460, 0]
click at [403, 404] on button "Next" at bounding box center [404, 400] width 61 height 19
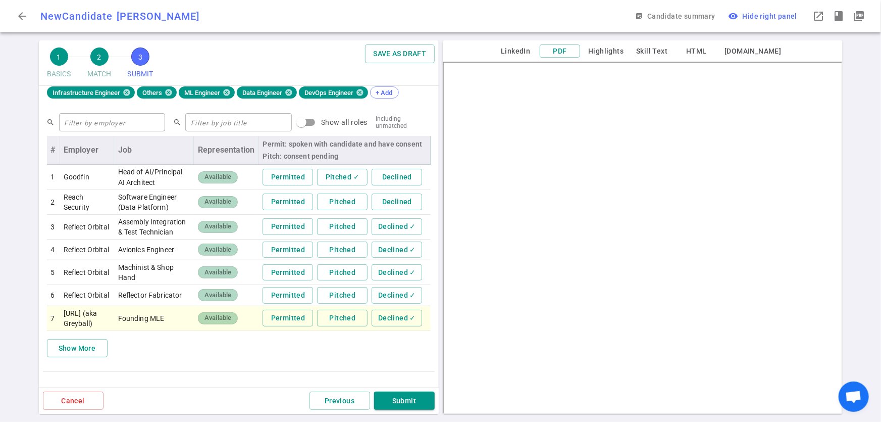
scroll to position [415, 0]
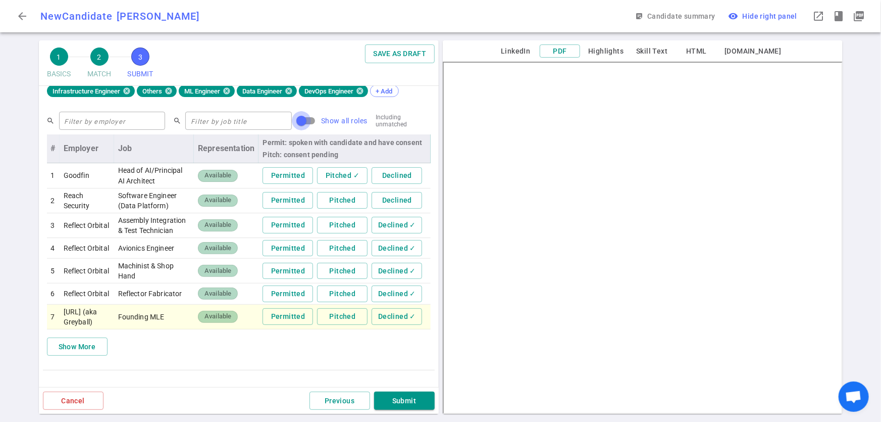
click at [289, 122] on input "Show all roles" at bounding box center [302, 120] width 58 height 19
checkbox input "true"
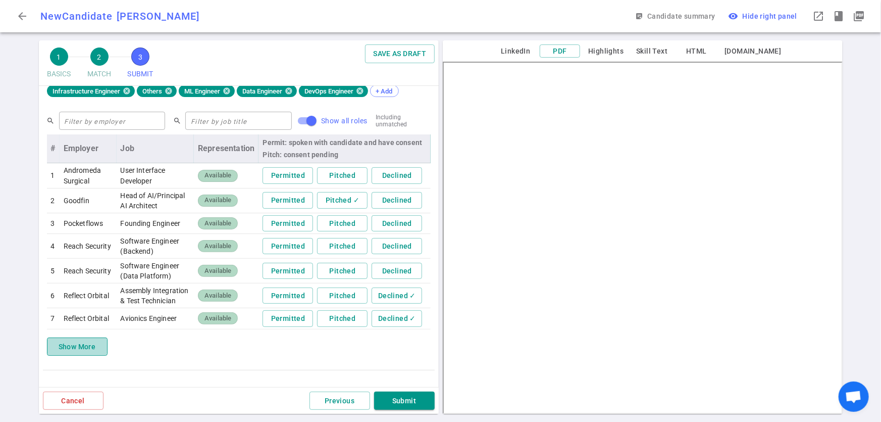
click at [90, 356] on button "Show More" at bounding box center [77, 346] width 61 height 19
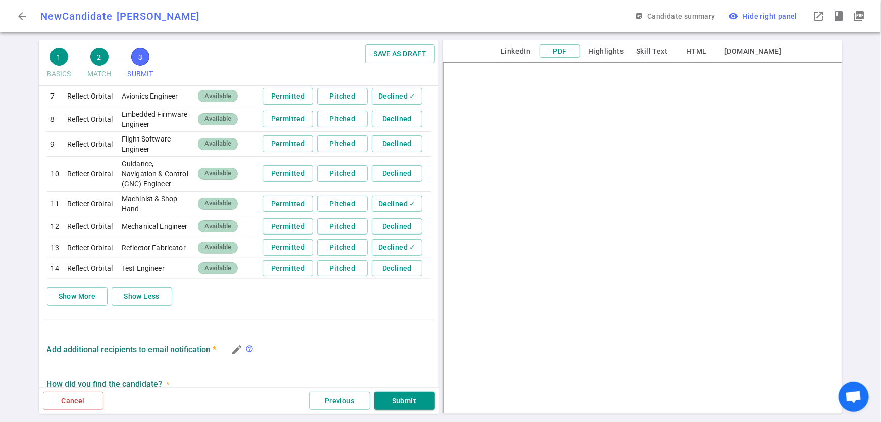
scroll to position [639, 0]
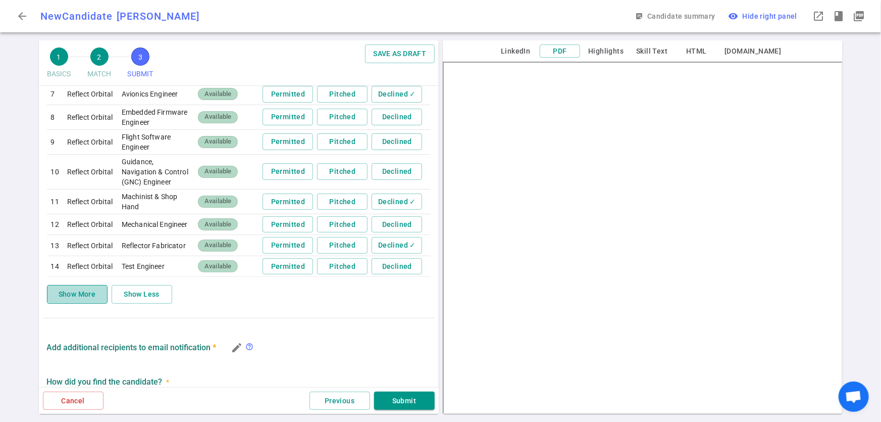
click at [58, 304] on button "Show More" at bounding box center [77, 294] width 61 height 19
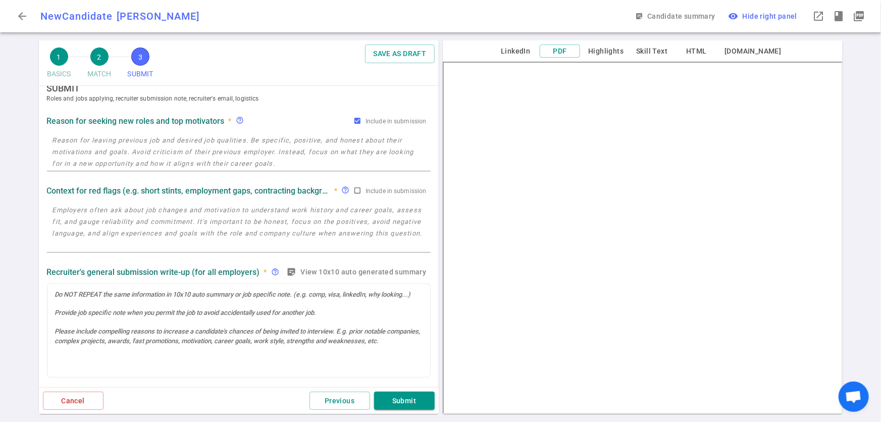
scroll to position [0, 0]
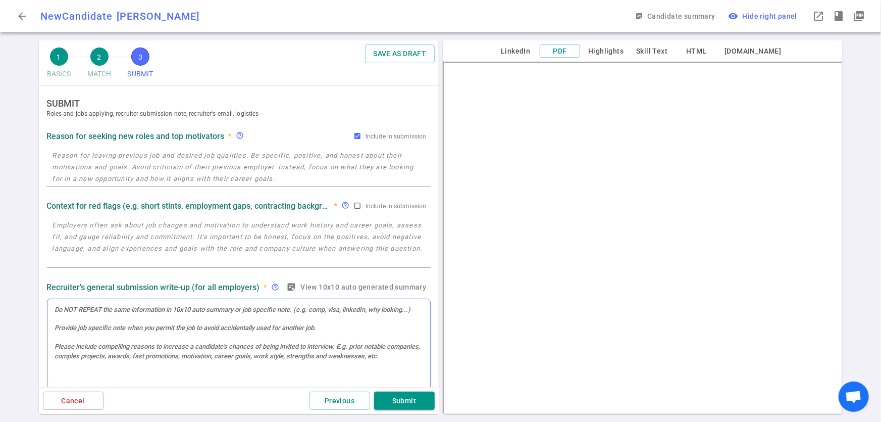
click at [146, 320] on div at bounding box center [238, 345] width 383 height 93
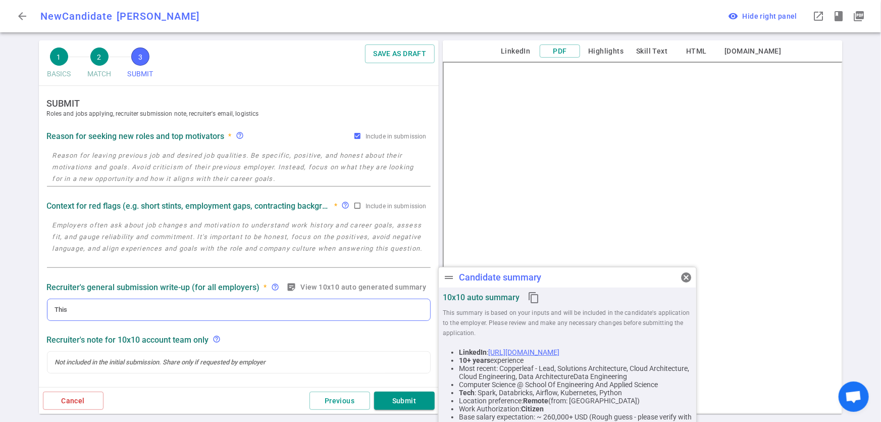
click at [107, 312] on div "This" at bounding box center [239, 309] width 368 height 9
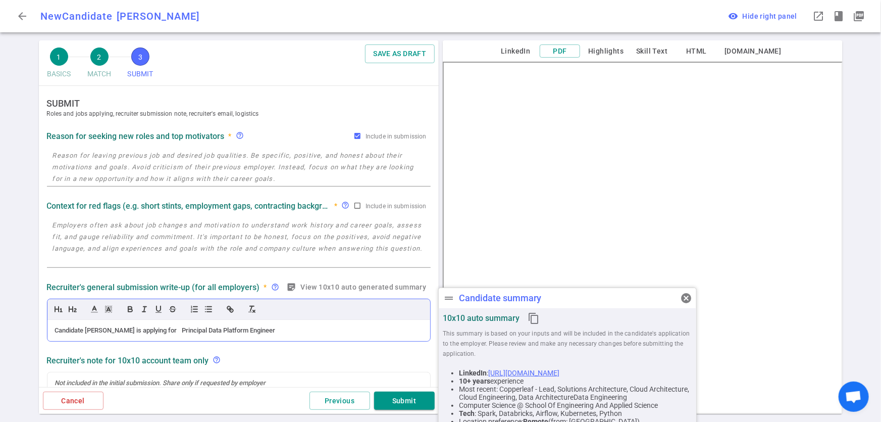
click at [153, 329] on div "Candidate [PERSON_NAME] is applying for Principal Data Platform Engineer" at bounding box center [239, 330] width 368 height 9
click at [320, 328] on div "Candidate [PERSON_NAME] is applying for Reach Security's Principal Data Platfor…" at bounding box center [239, 330] width 368 height 9
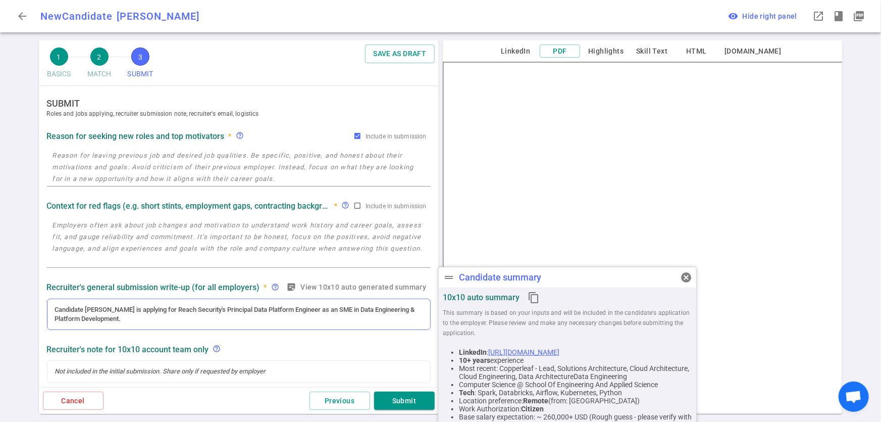
click at [209, 319] on div "Candidate [PERSON_NAME] is applying for Reach Security's Principal Data Platfor…" at bounding box center [239, 314] width 368 height 19
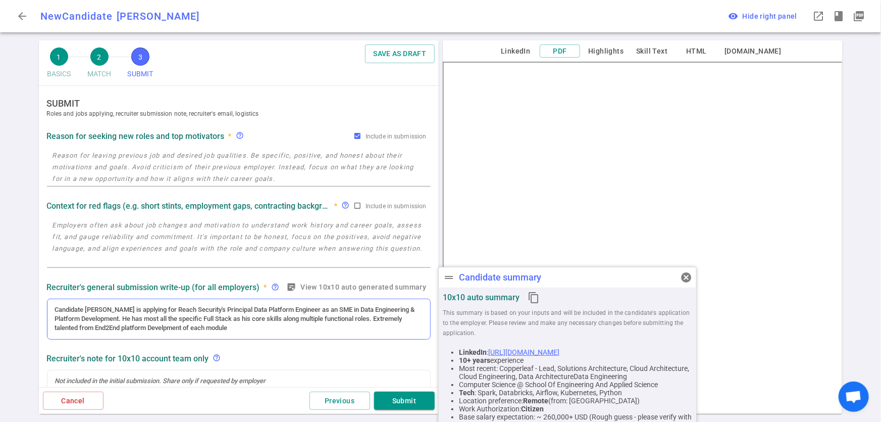
click at [270, 331] on div "Candidate [PERSON_NAME] is applying for Reach Security's Principal Data Platfor…" at bounding box center [239, 319] width 368 height 28
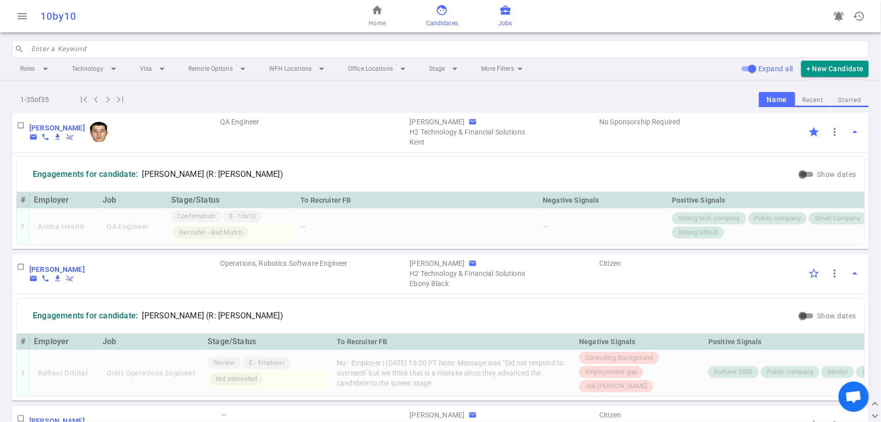
click at [509, 15] on span "business_center" at bounding box center [505, 10] width 12 height 12
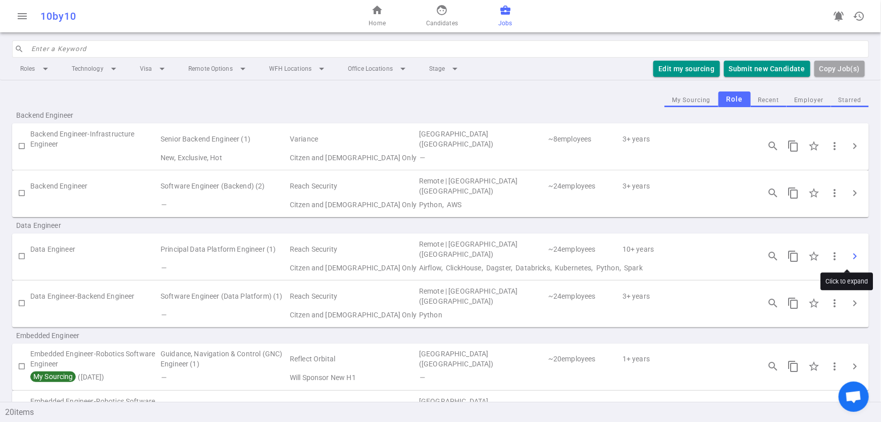
click at [849, 252] on span "chevron_right" at bounding box center [855, 256] width 12 height 12
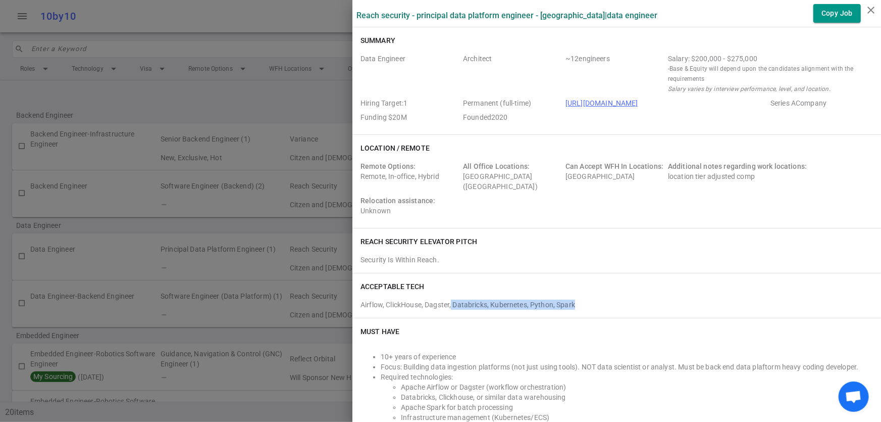
drag, startPoint x: 444, startPoint y: 304, endPoint x: 571, endPoint y: 298, distance: 126.4
click at [571, 298] on div "Airflow, ClickHouse, Dagster, Databricks, Kubernetes, Python, Spark" at bounding box center [617, 302] width 513 height 14
copy div "Databricks, Kubernetes, Python, Spark"
click at [663, 286] on div "ACCEPTABLE TECH" at bounding box center [617, 286] width 513 height 10
drag, startPoint x: 571, startPoint y: 304, endPoint x: 352, endPoint y: 310, distance: 219.8
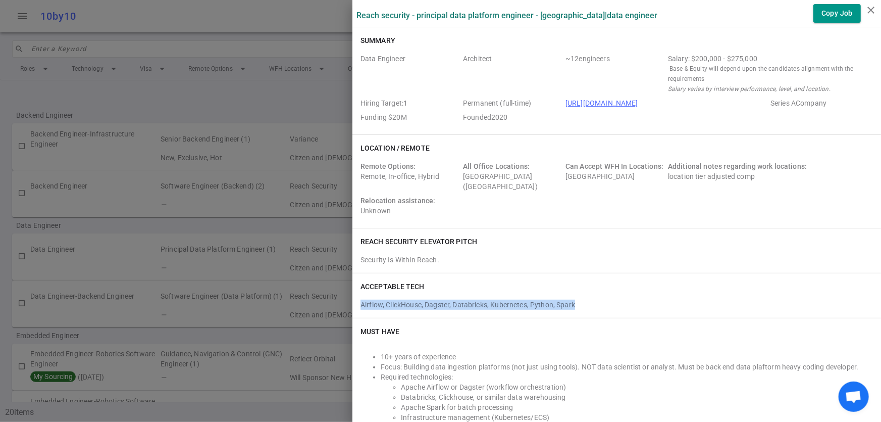
click at [353, 310] on div "ACCEPTABLE TECH Airflow, ClickHouse, Dagster, Databricks, Kubernetes, Python, S…" at bounding box center [617, 295] width 529 height 44
copy div "Airflow, ClickHouse, Dagster, Databricks, Kubernetes, Python, Spark"
click at [720, 338] on div "Must Have 10+ years of experience Focus: Building data ingestion platforms (not…" at bounding box center [617, 387] width 529 height 139
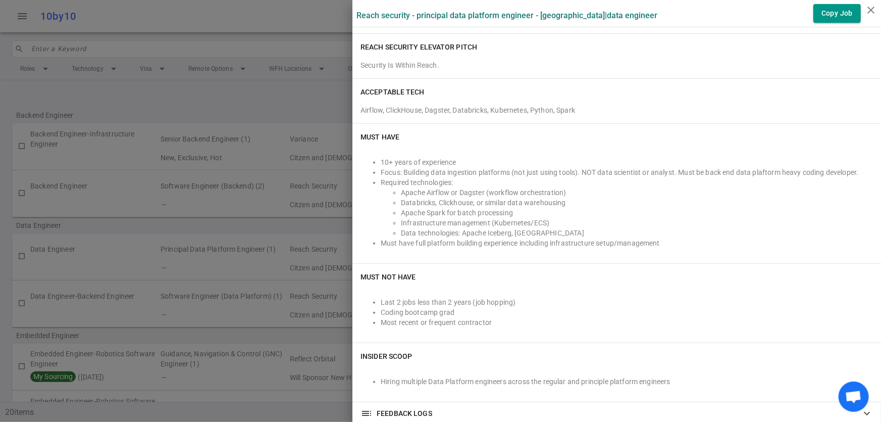
scroll to position [196, 0]
click at [265, 103] on div at bounding box center [440, 211] width 881 height 422
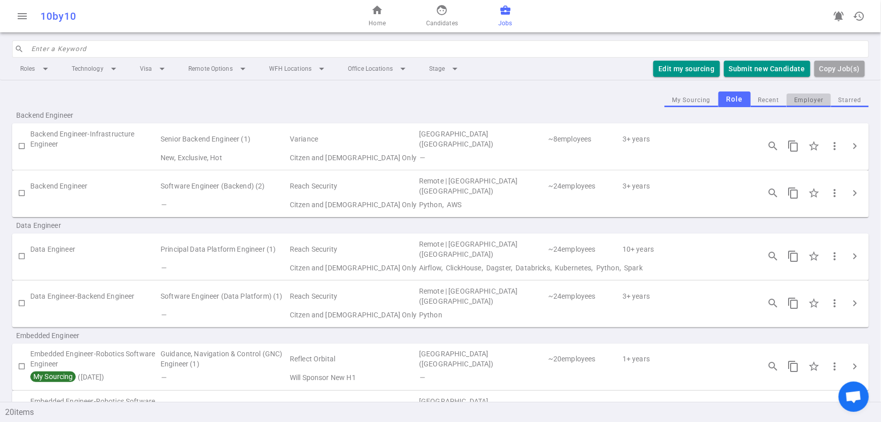
click at [810, 99] on button "Employer" at bounding box center [809, 100] width 44 height 14
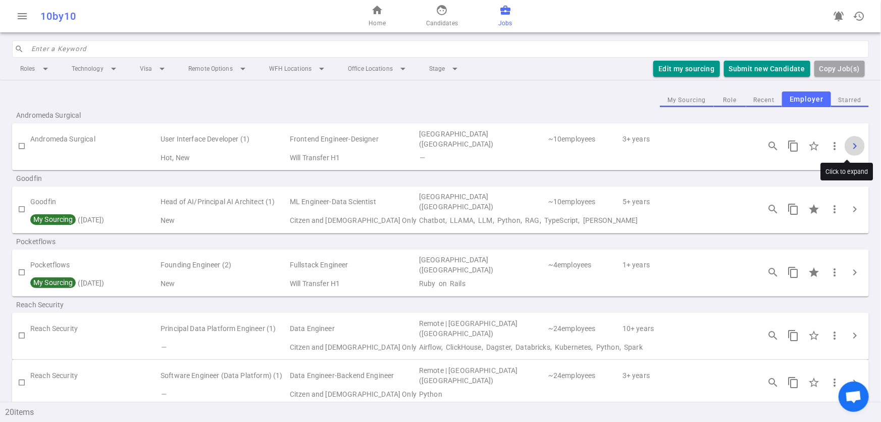
click at [849, 144] on span "chevron_right" at bounding box center [855, 146] width 12 height 12
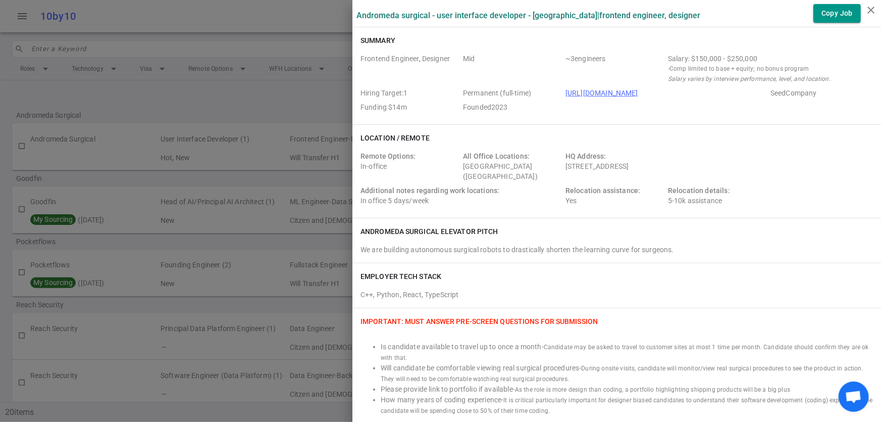
click at [237, 111] on div at bounding box center [440, 211] width 881 height 422
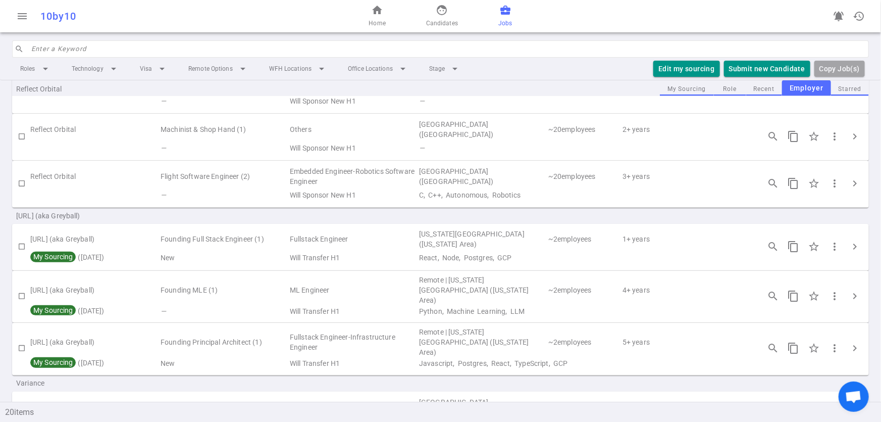
scroll to position [688, 0]
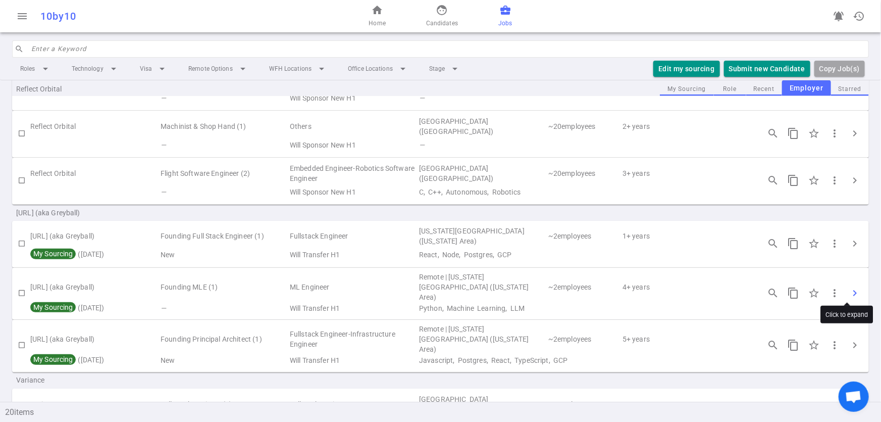
click at [849, 290] on span "chevron_right" at bounding box center [855, 293] width 12 height 12
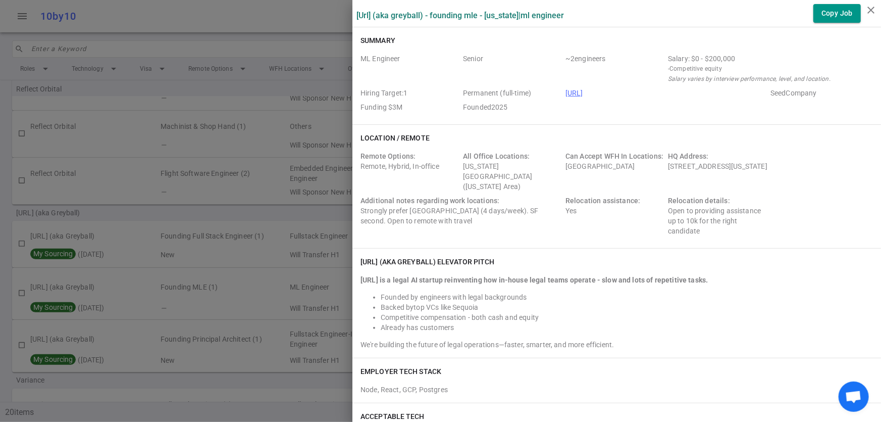
click at [222, 209] on div at bounding box center [440, 211] width 881 height 422
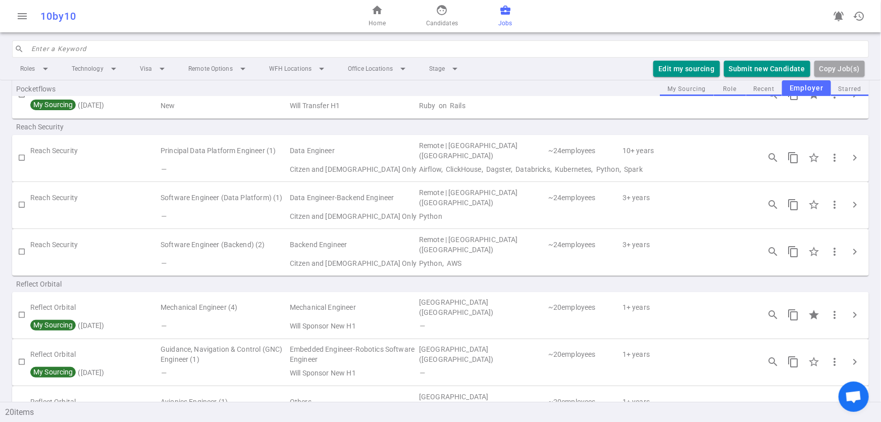
scroll to position [162, 0]
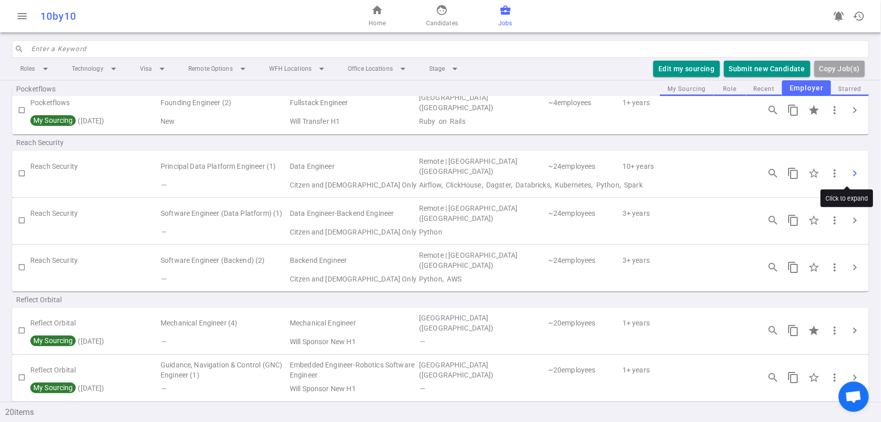
click at [850, 176] on span "chevron_right" at bounding box center [855, 173] width 12 height 12
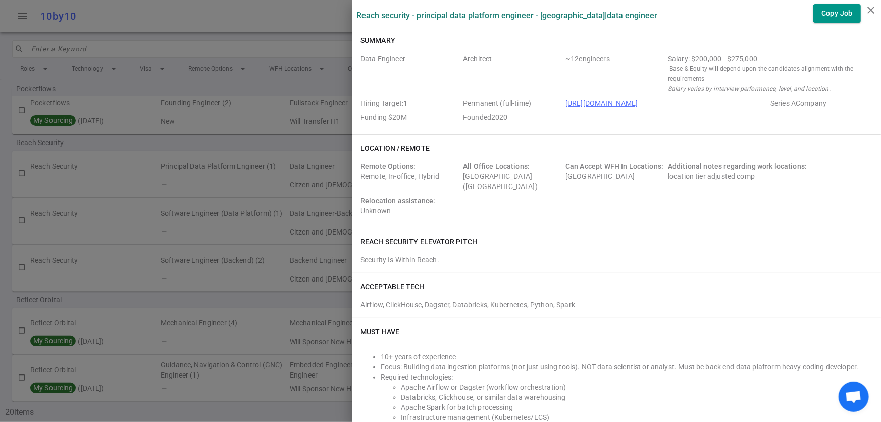
click at [409, 16] on label "Reach Security - Principal Data Platform Engineer - Sunnyvale | Data Engineer" at bounding box center [507, 16] width 301 height 10
click at [244, 174] on div at bounding box center [440, 211] width 881 height 422
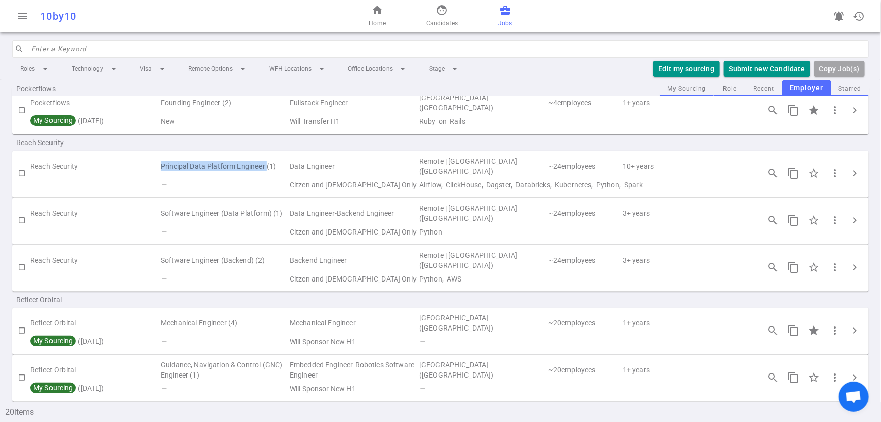
drag, startPoint x: 157, startPoint y: 168, endPoint x: 266, endPoint y: 166, distance: 109.6
click at [266, 166] on tr "Reach Security Principal Data Platform Engineer (1) Data Engineer Remote | Sunn…" at bounding box center [440, 166] width 857 height 23
copy tr "Principal Data Platform Engineer"
click at [849, 172] on span "chevron_right" at bounding box center [855, 173] width 12 height 12
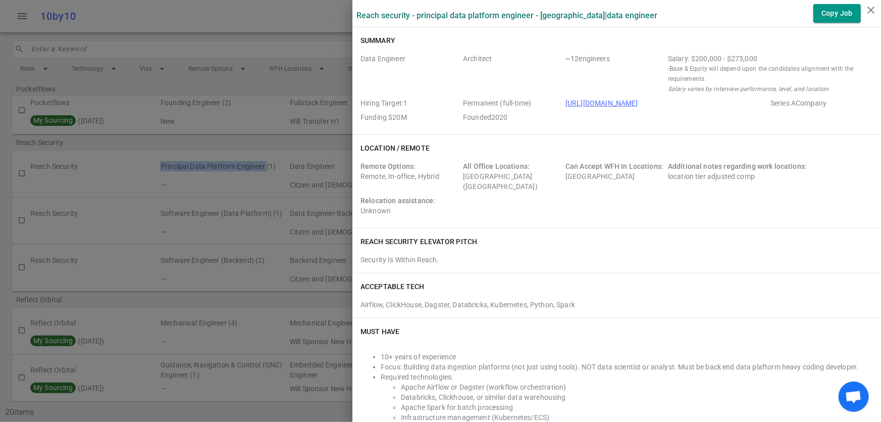
click at [585, 101] on link "[URL][DOMAIN_NAME]" at bounding box center [602, 103] width 73 height 8
